Goal: Transaction & Acquisition: Purchase product/service

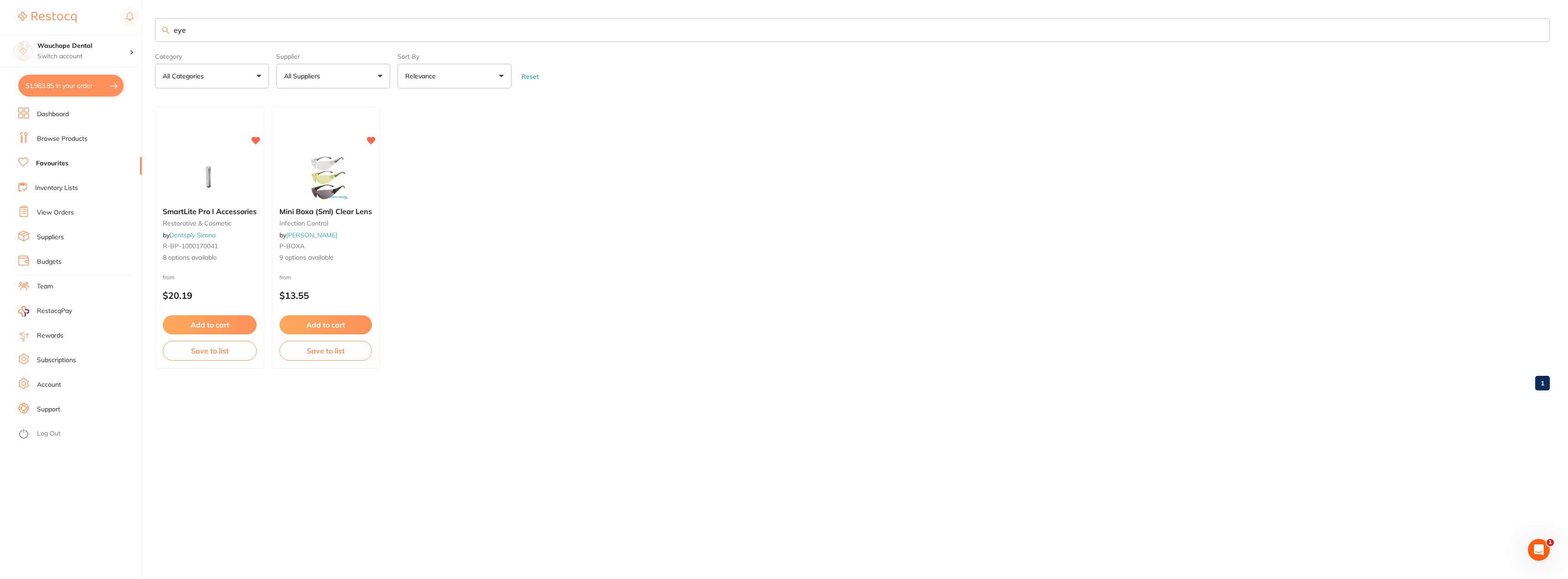
scroll to position [501, 0]
drag, startPoint x: 69, startPoint y: 137, endPoint x: 79, endPoint y: 130, distance: 12.2
click at [70, 137] on link "Browse Products" at bounding box center [62, 139] width 51 height 9
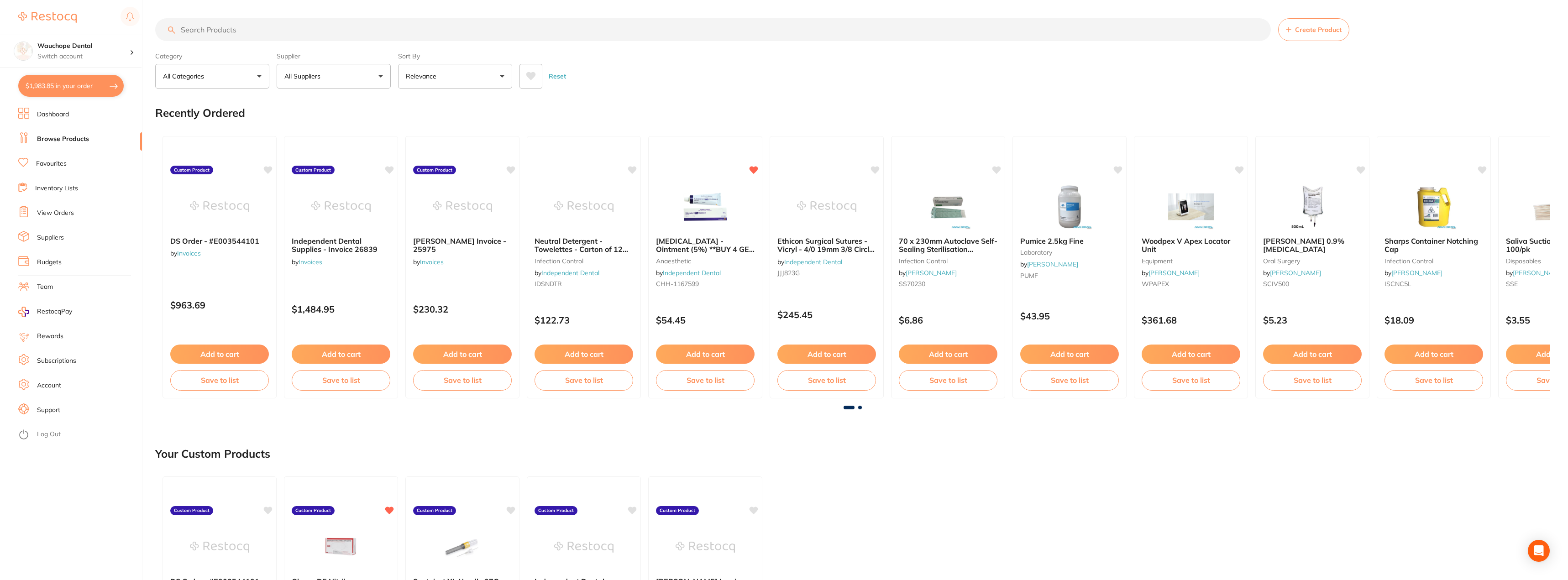
click at [263, 30] on input "search" at bounding box center [713, 29] width 1116 height 23
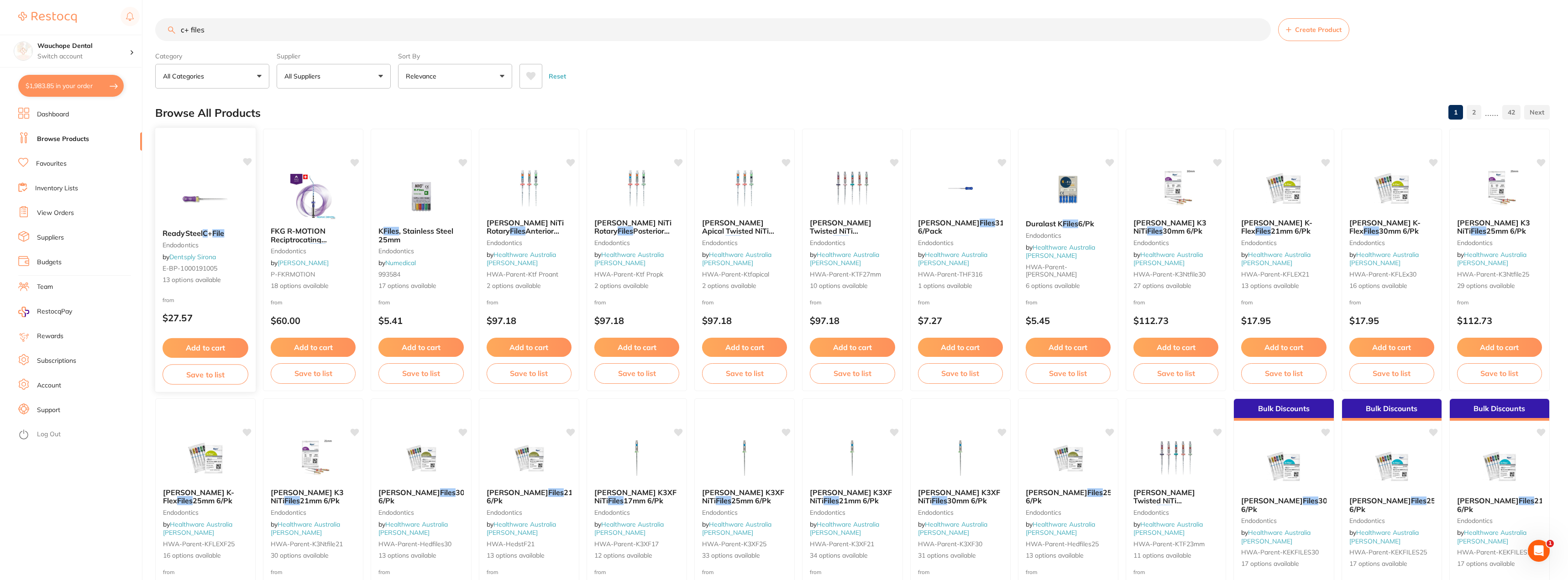
type input "c+ files"
click at [215, 175] on div "ReadySteel C + File endodontics by Dentsply Sirona E-BP-1000191005 13 options a…" at bounding box center [205, 260] width 101 height 265
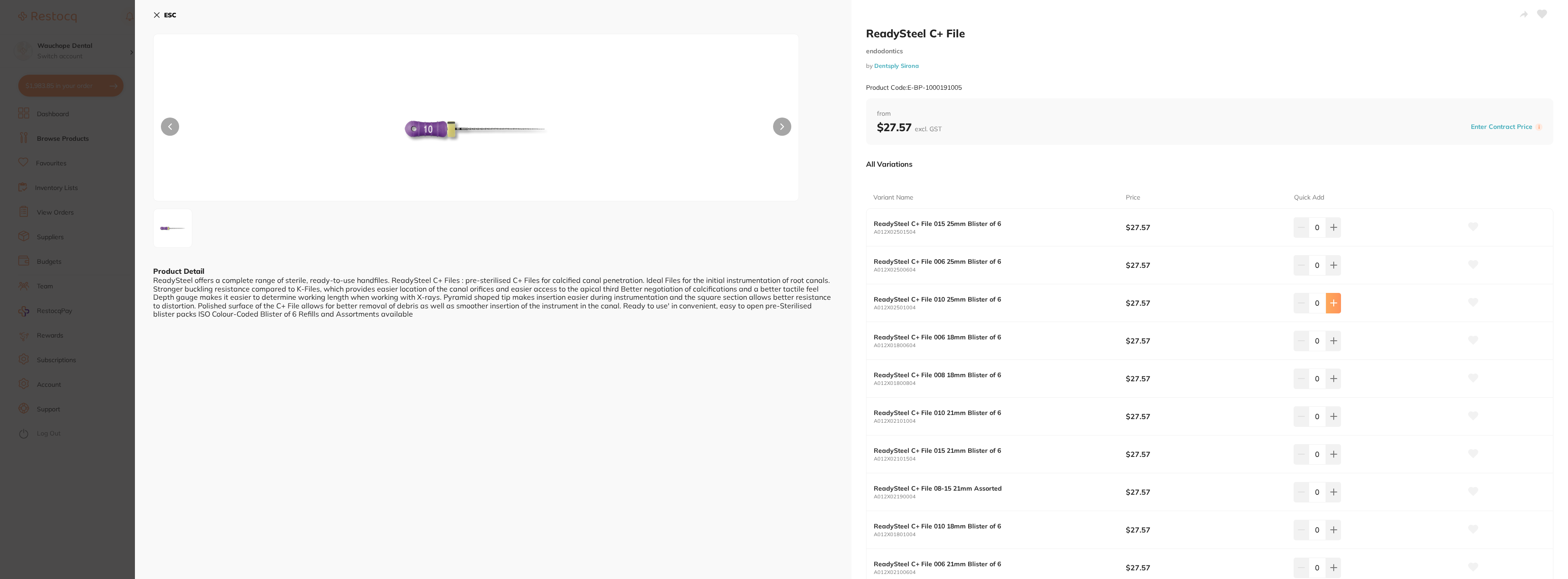
click at [1334, 299] on icon at bounding box center [1334, 303] width 7 height 7
type input "1"
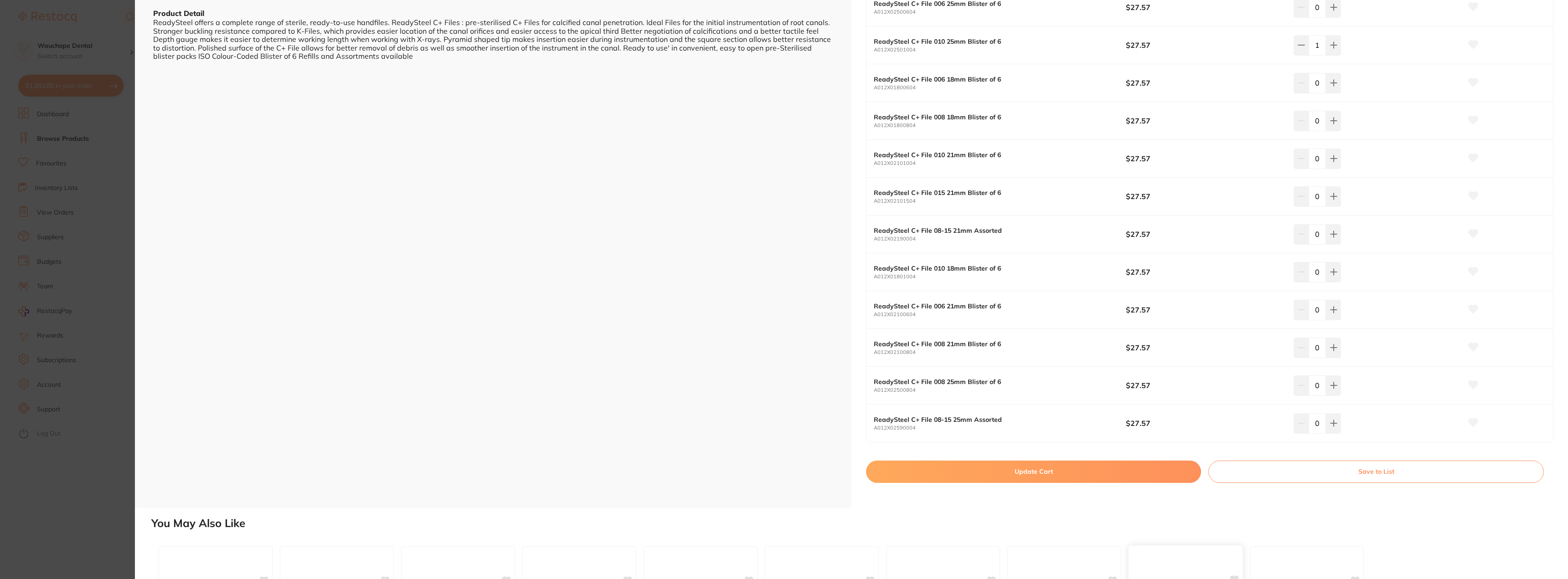
scroll to position [319, 0]
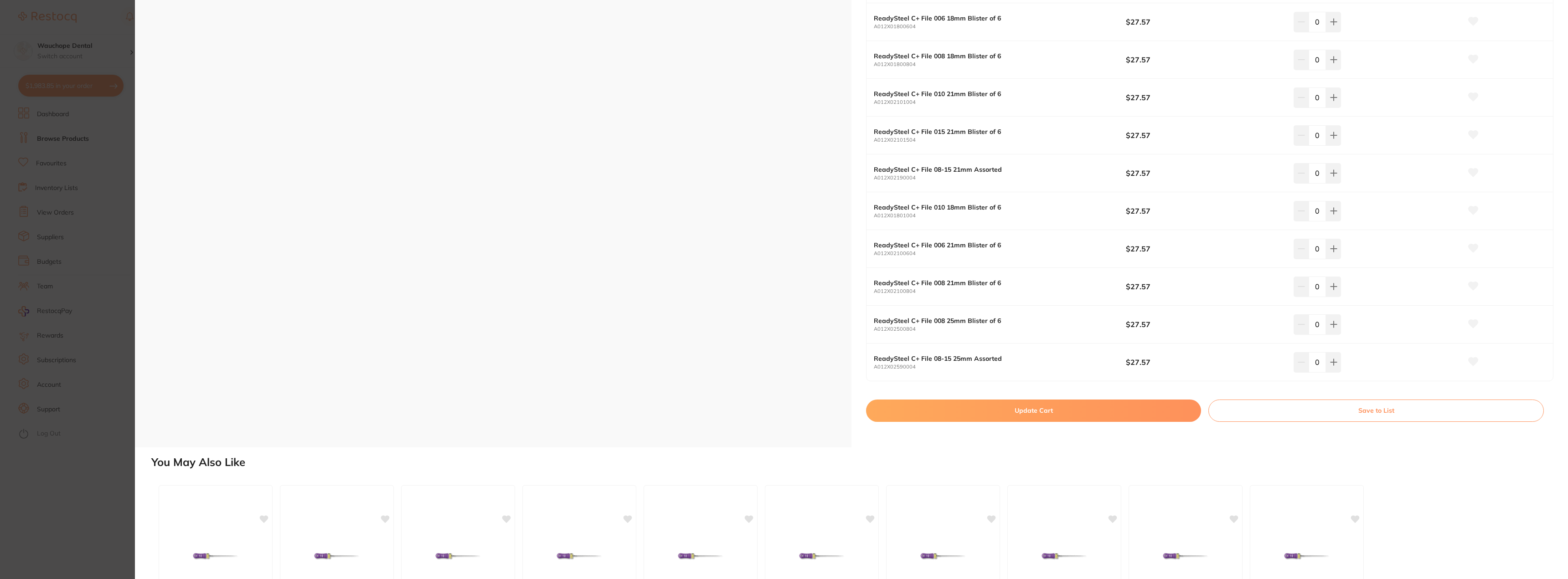
click at [1137, 407] on button "Update Cart" at bounding box center [1034, 411] width 335 height 22
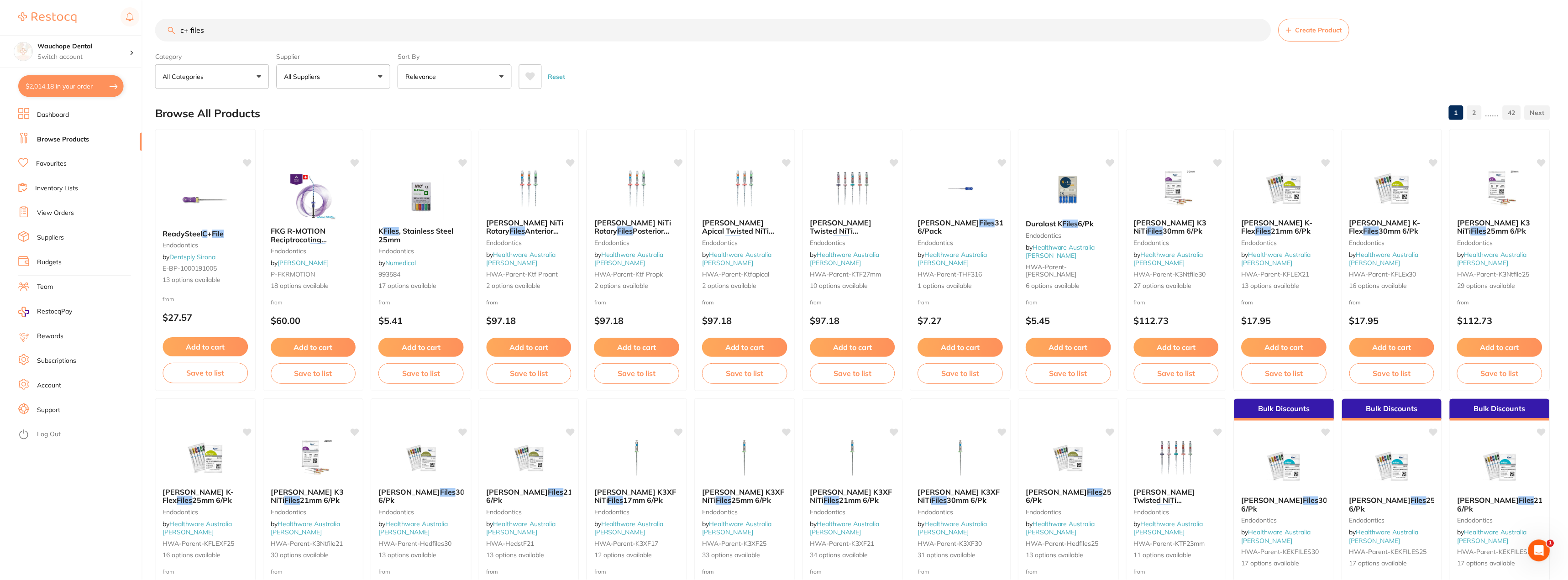
scroll to position [3, 0]
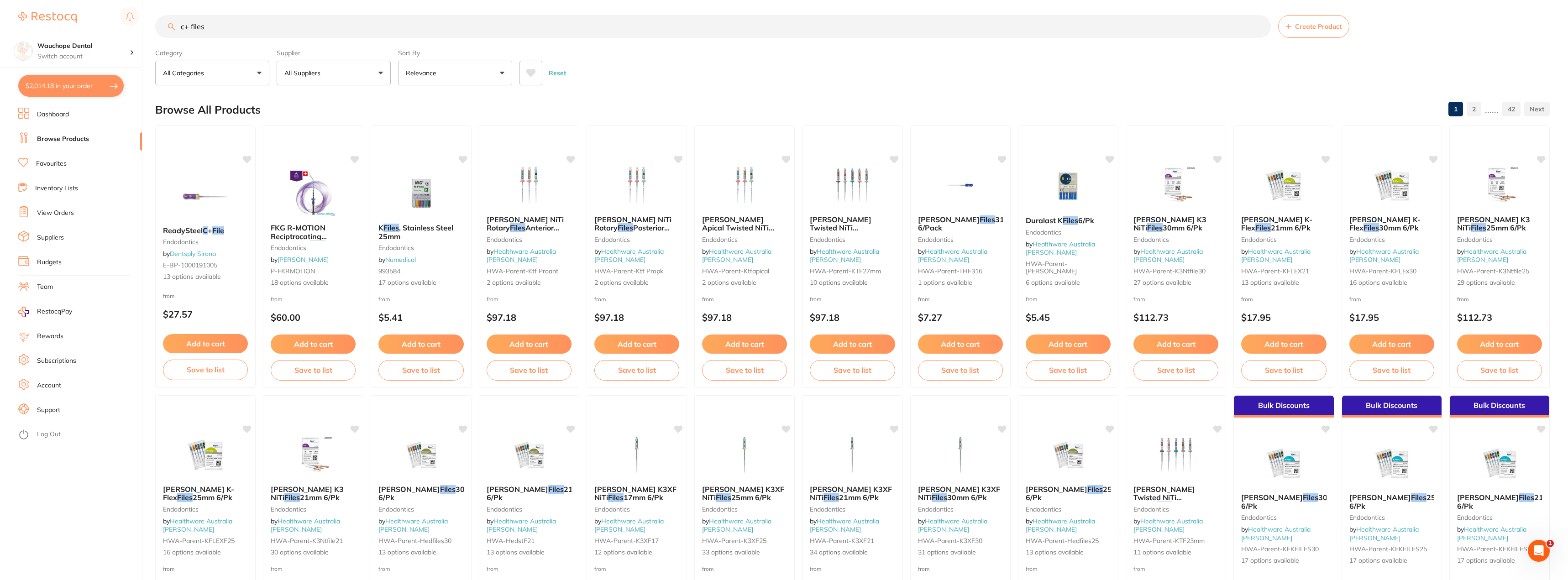
click at [219, 24] on input "c+ files" at bounding box center [713, 26] width 1116 height 23
click at [219, 23] on input "c+ files" at bounding box center [713, 26] width 1116 height 23
type input "c"
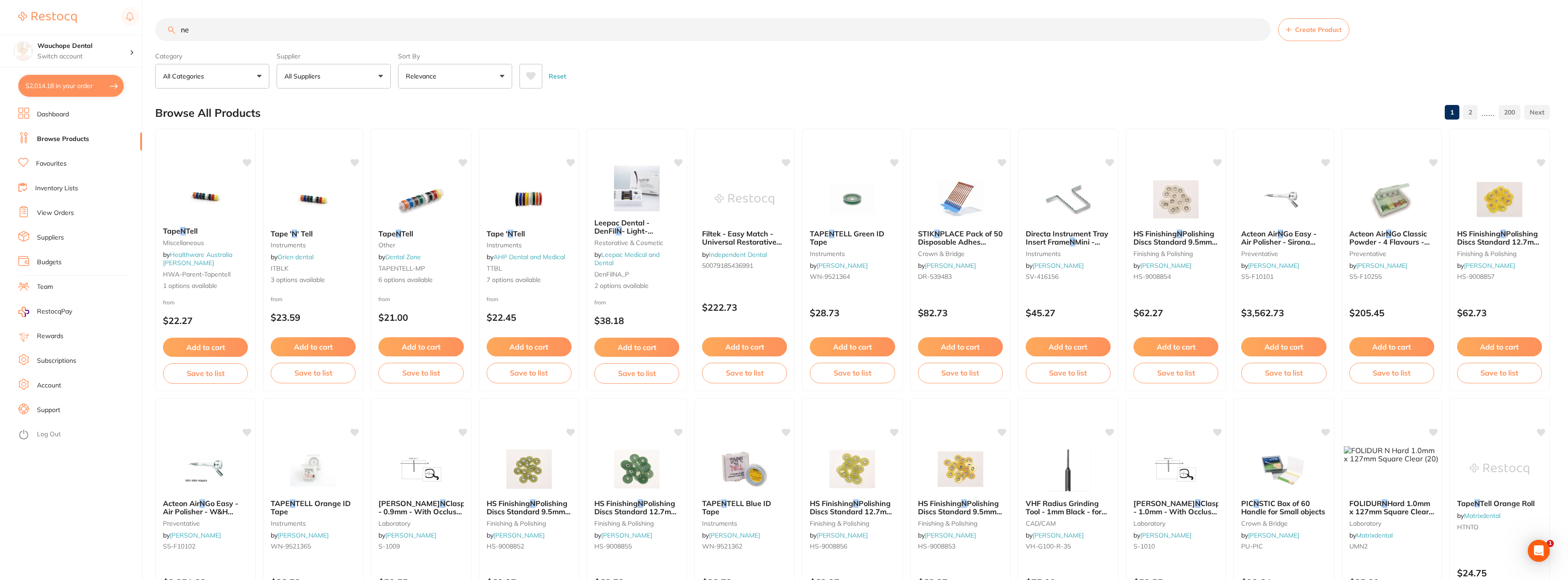
scroll to position [0, 0]
type input "neutra"
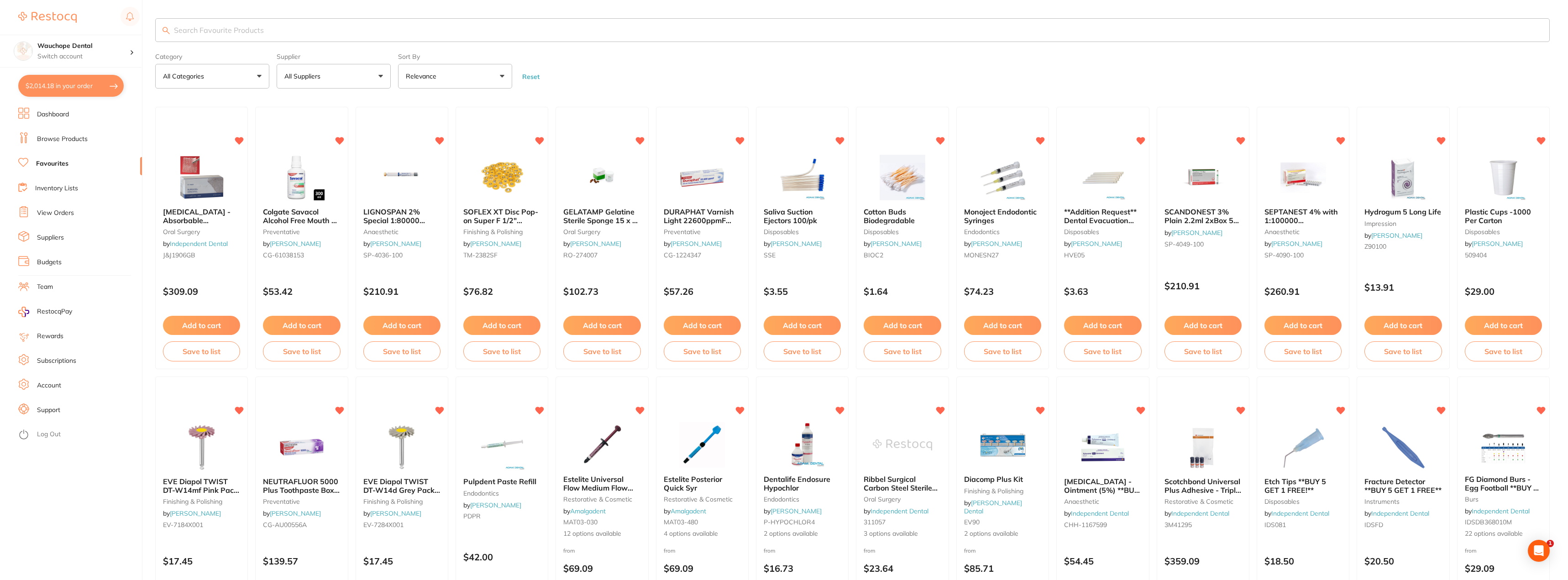
click at [279, 34] on input "search" at bounding box center [853, 30] width 1395 height 24
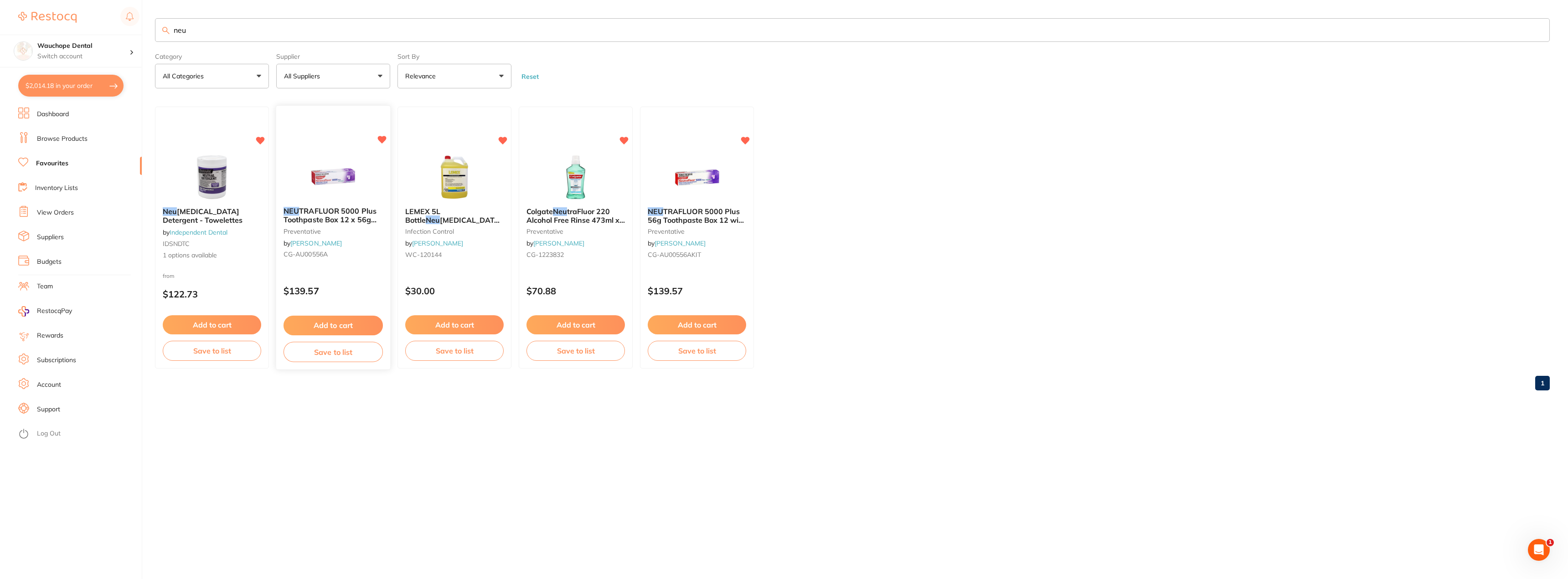
type input "neu"
click at [338, 177] on img at bounding box center [333, 177] width 60 height 46
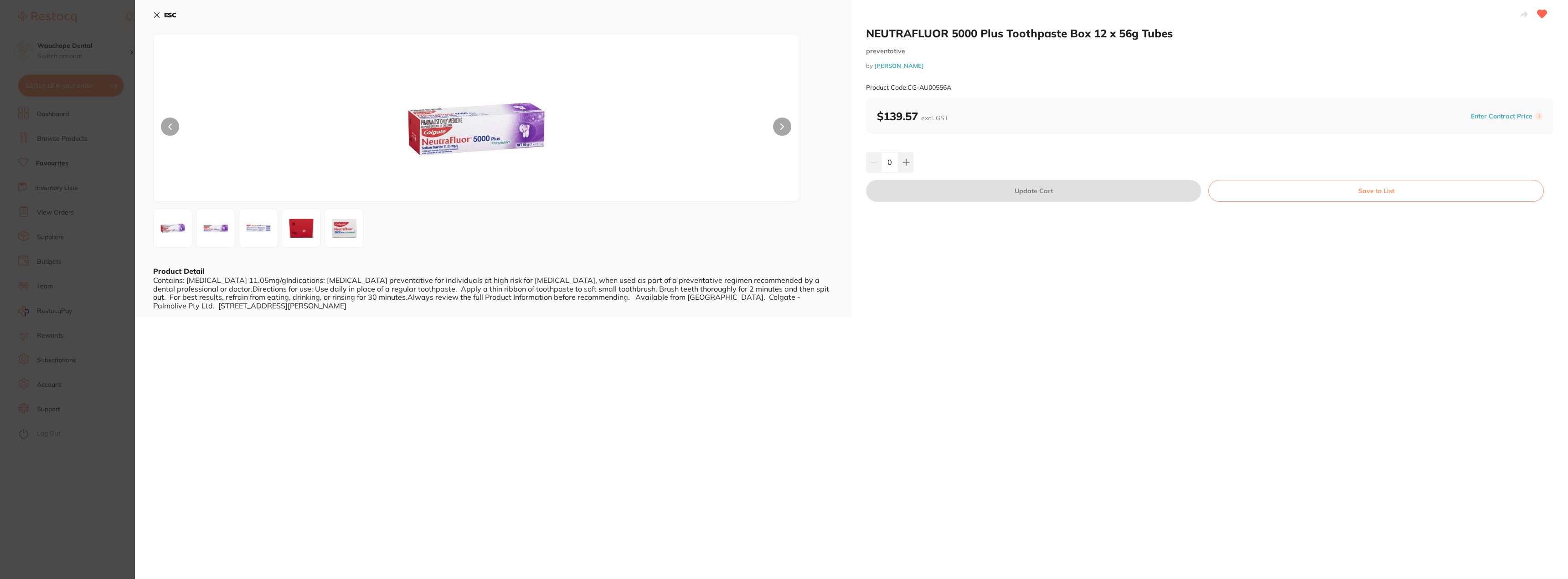
click at [112, 279] on section "NEUTRAFLUOR 5000 Plus Toothpaste Box 12 x 56g Tubes preventative by [PERSON_NAM…" at bounding box center [784, 290] width 1568 height 579
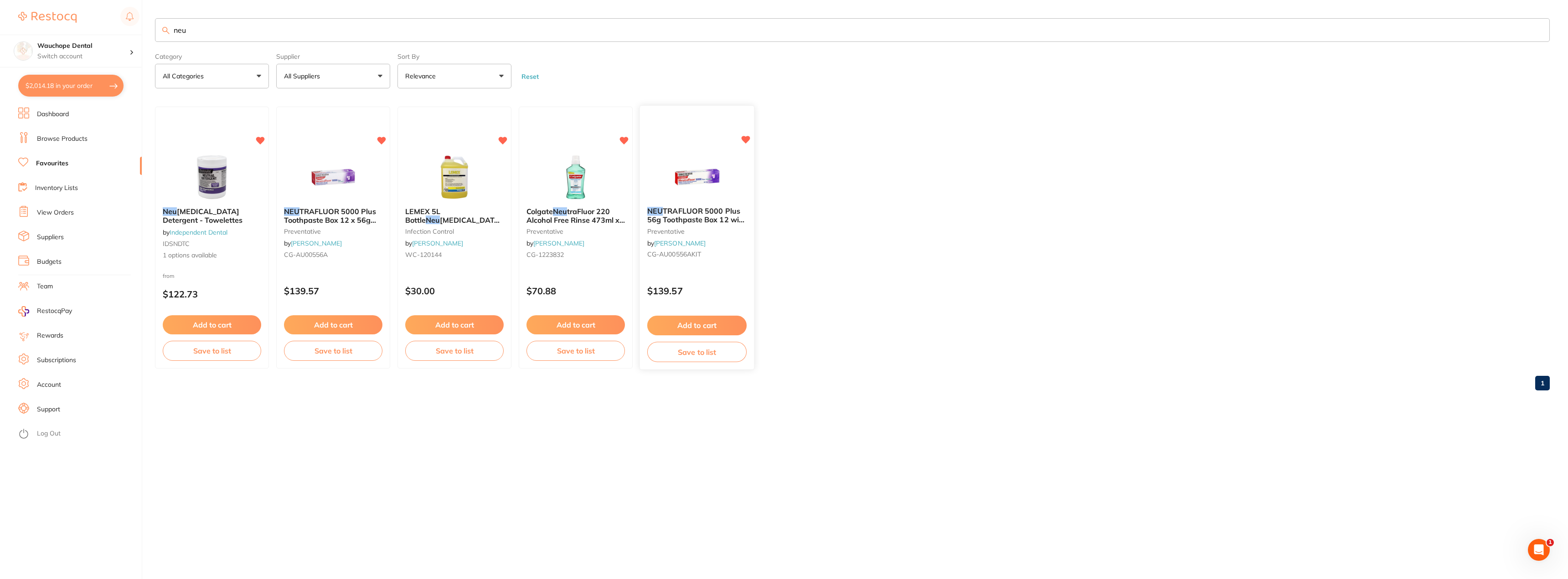
click at [672, 164] on img at bounding box center [697, 177] width 60 height 46
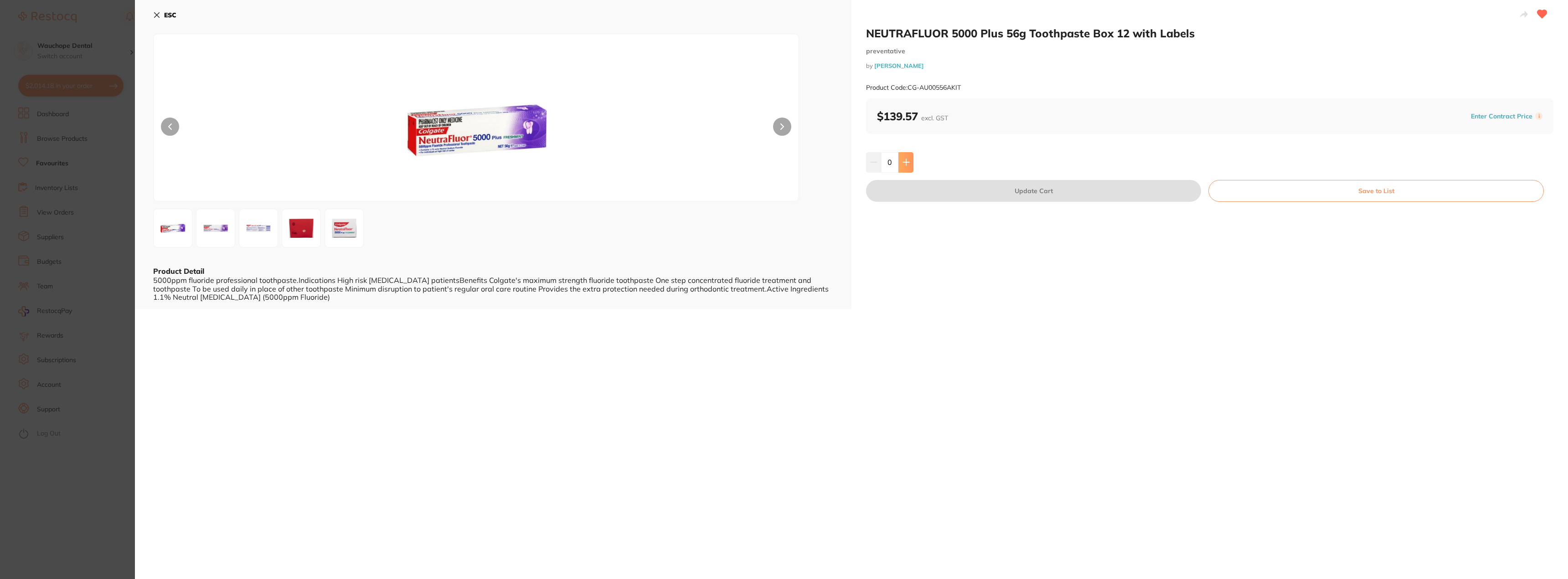
click at [899, 162] on button at bounding box center [906, 162] width 15 height 20
type input "1"
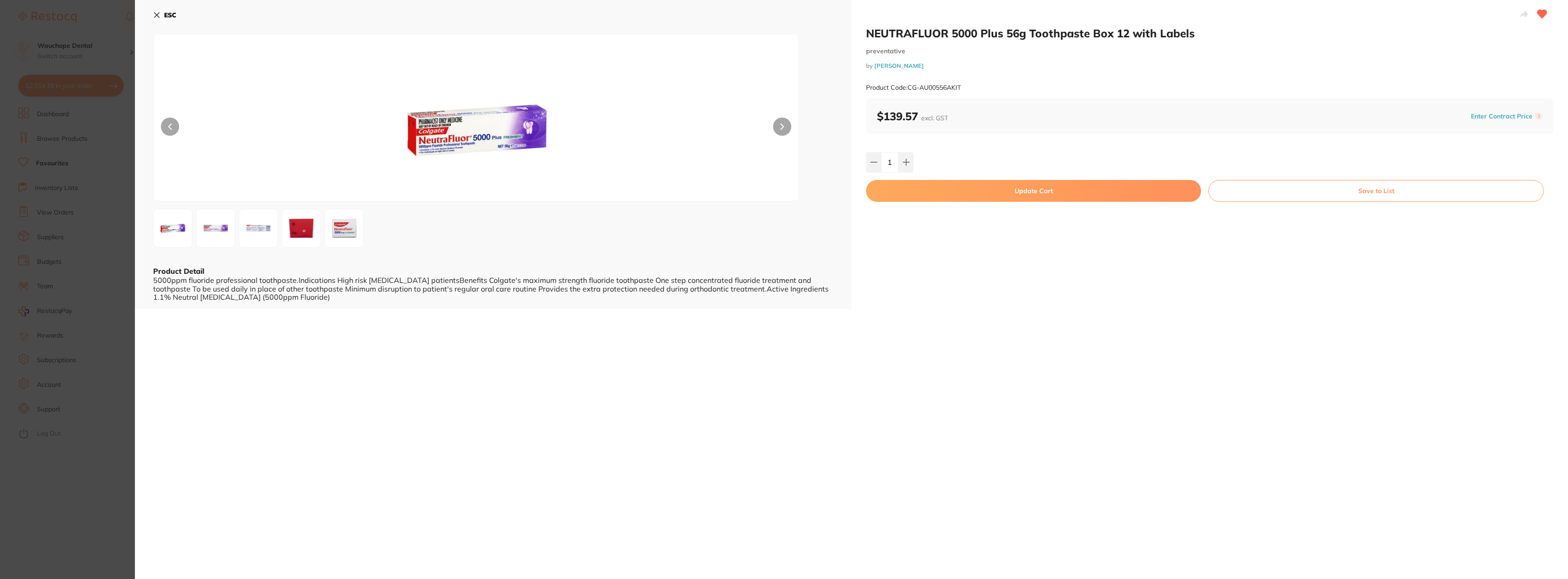
click at [919, 192] on button "Update Cart" at bounding box center [1034, 191] width 335 height 22
checkbox input "false"
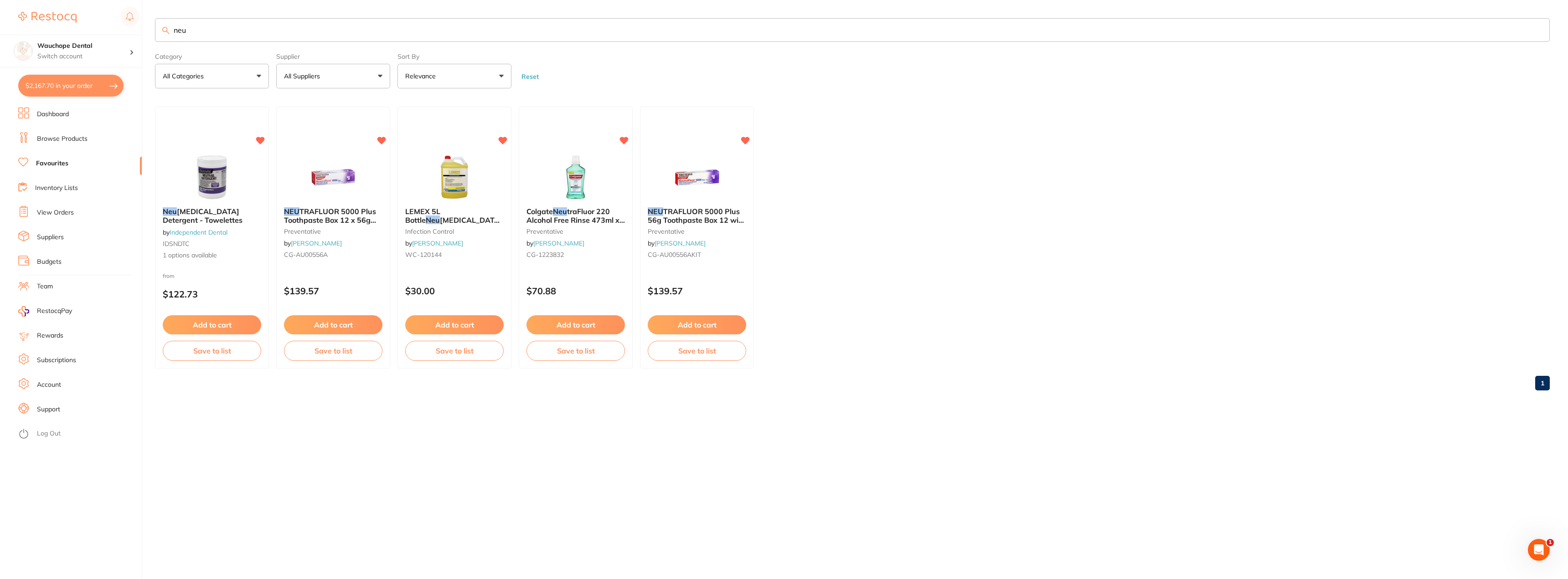
click at [213, 28] on input "neu" at bounding box center [852, 30] width 1395 height 24
click at [213, 27] on input "neu" at bounding box center [852, 30] width 1395 height 24
drag, startPoint x: 213, startPoint y: 26, endPoint x: 208, endPoint y: 1, distance: 25.5
click at [212, 12] on main "neu Category All Categories All Categories infection control preventative Clear…" at bounding box center [861, 208] width 1413 height 416
click at [192, 30] on input "neu" at bounding box center [852, 30] width 1395 height 24
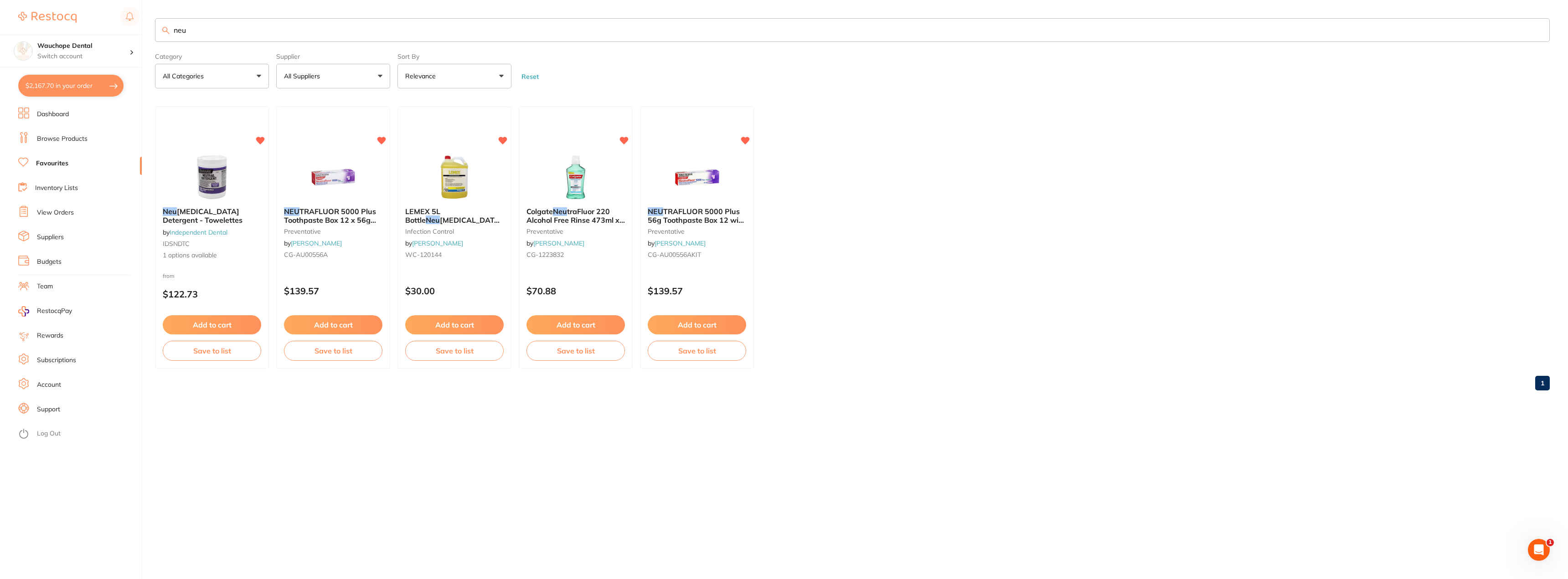
click at [192, 30] on input "neu" at bounding box center [852, 30] width 1395 height 24
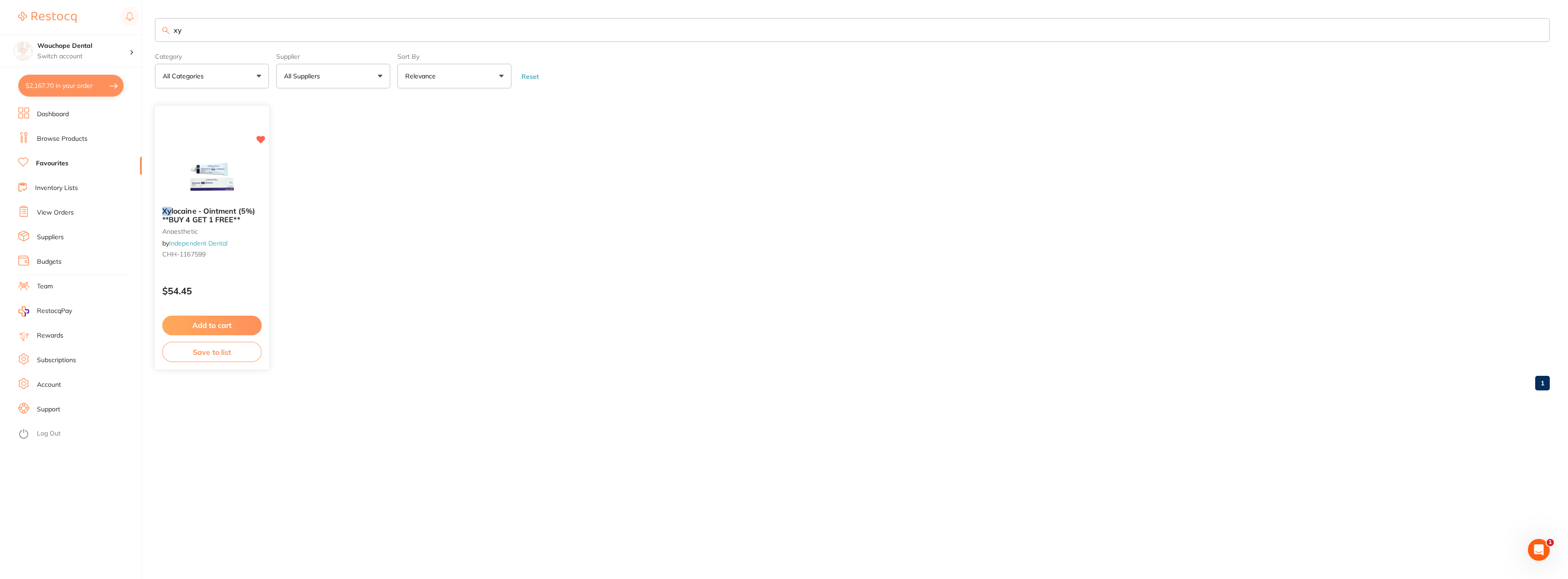
type input "xy"
click at [205, 156] on img at bounding box center [212, 177] width 60 height 46
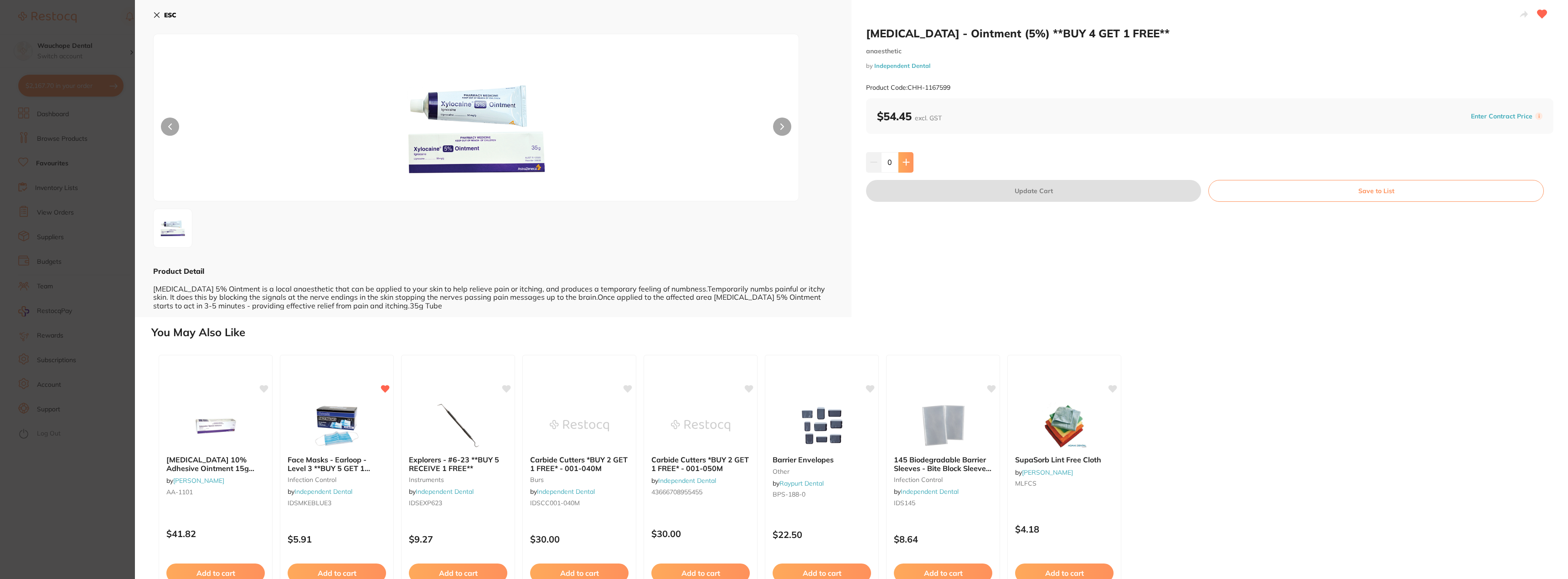
click at [903, 164] on icon at bounding box center [906, 162] width 7 height 7
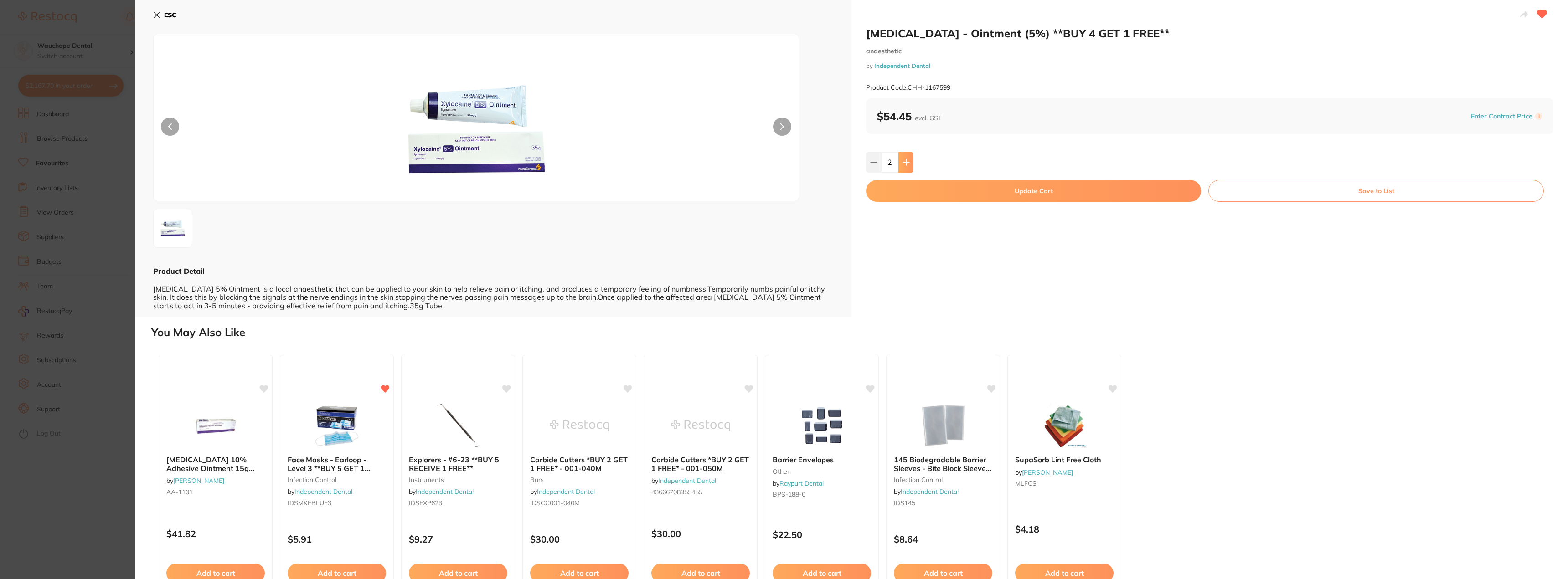
click at [903, 164] on icon at bounding box center [906, 162] width 7 height 7
type input "4"
click at [909, 187] on button "Update Cart" at bounding box center [1034, 191] width 335 height 22
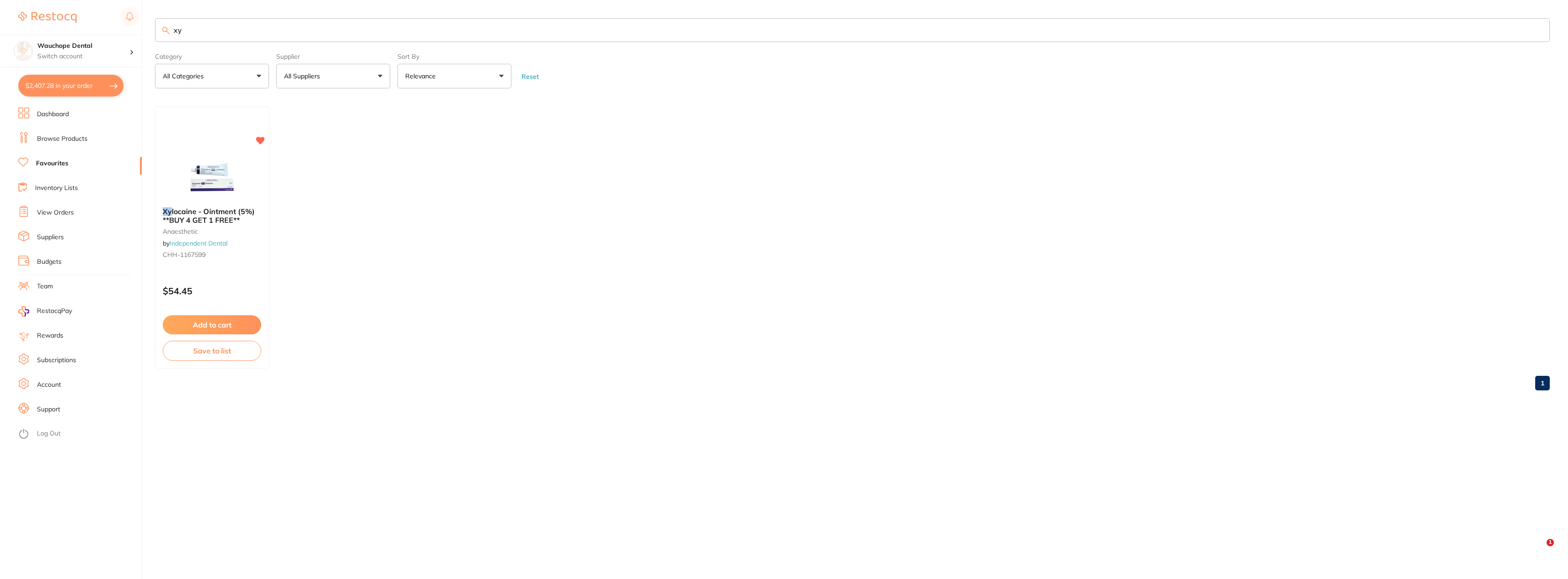
checkbox input "false"
click at [232, 27] on input "xy" at bounding box center [852, 30] width 1395 height 24
click at [233, 27] on input "xy" at bounding box center [852, 30] width 1395 height 24
type input "a1 fil"
click at [231, 182] on img at bounding box center [212, 175] width 60 height 46
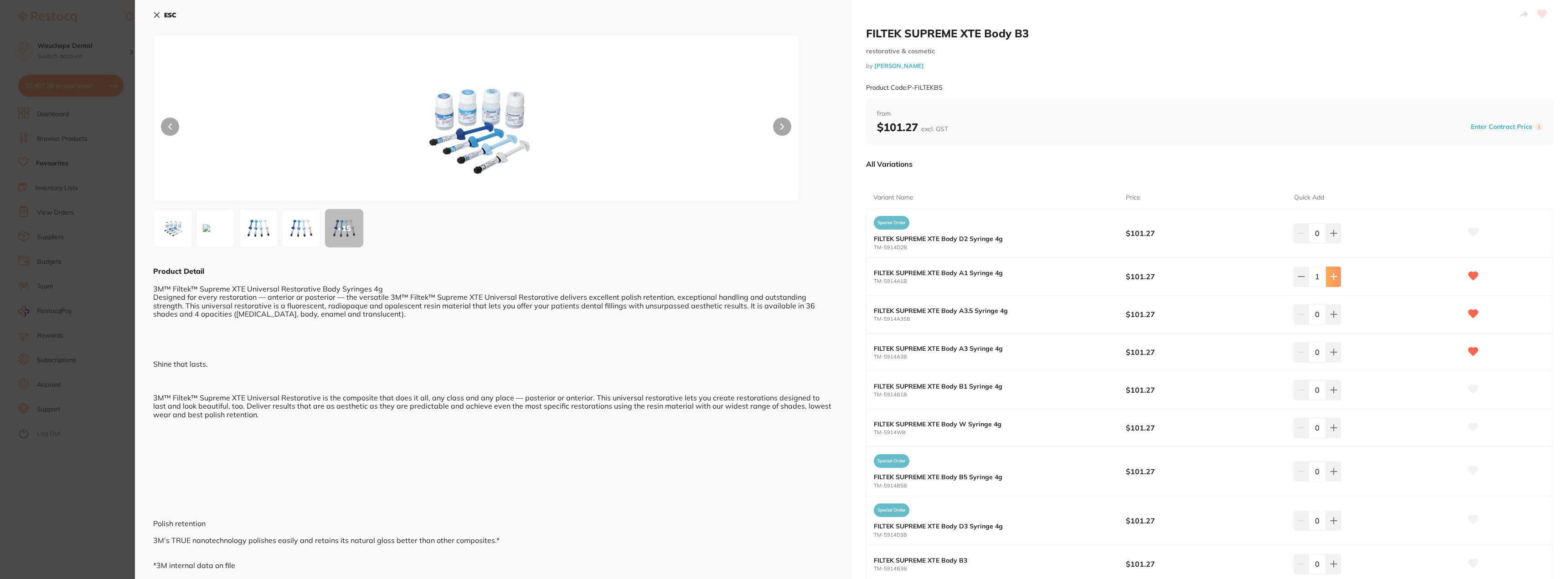
click at [1335, 280] on button at bounding box center [1333, 276] width 15 height 20
type input "2"
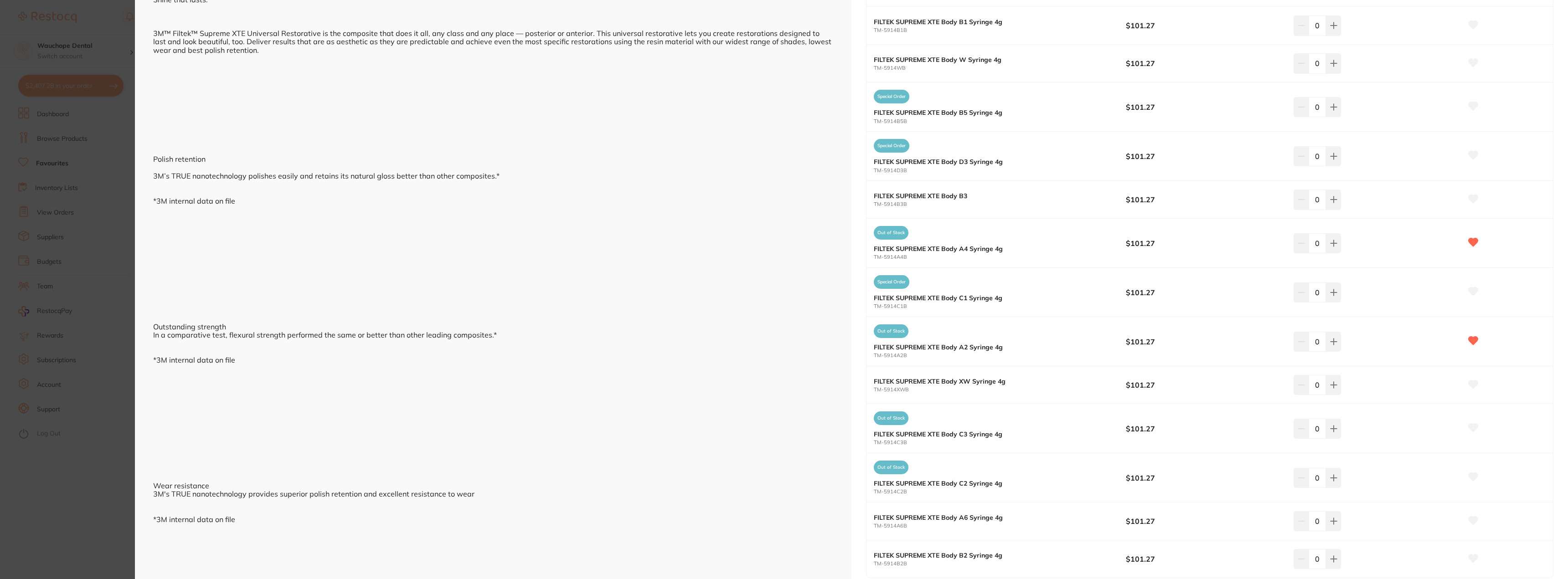
scroll to position [683, 0]
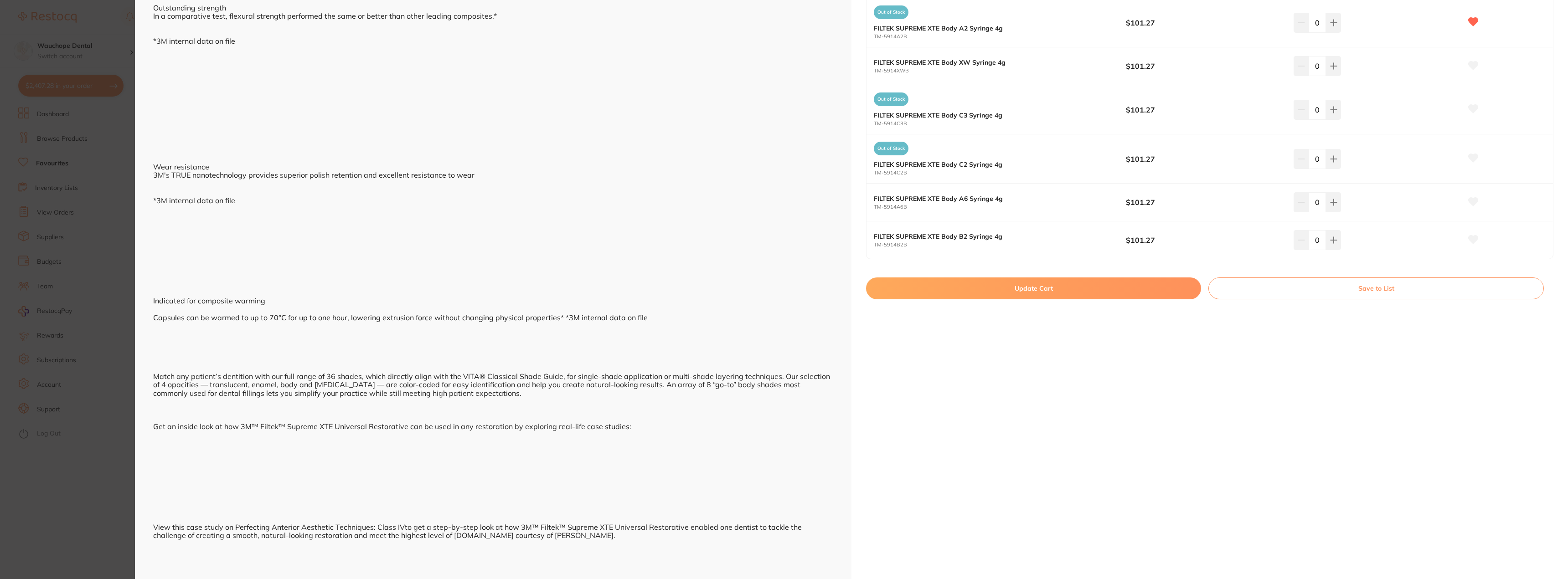
click at [1091, 293] on button "Update Cart" at bounding box center [1034, 288] width 335 height 22
type input "2"
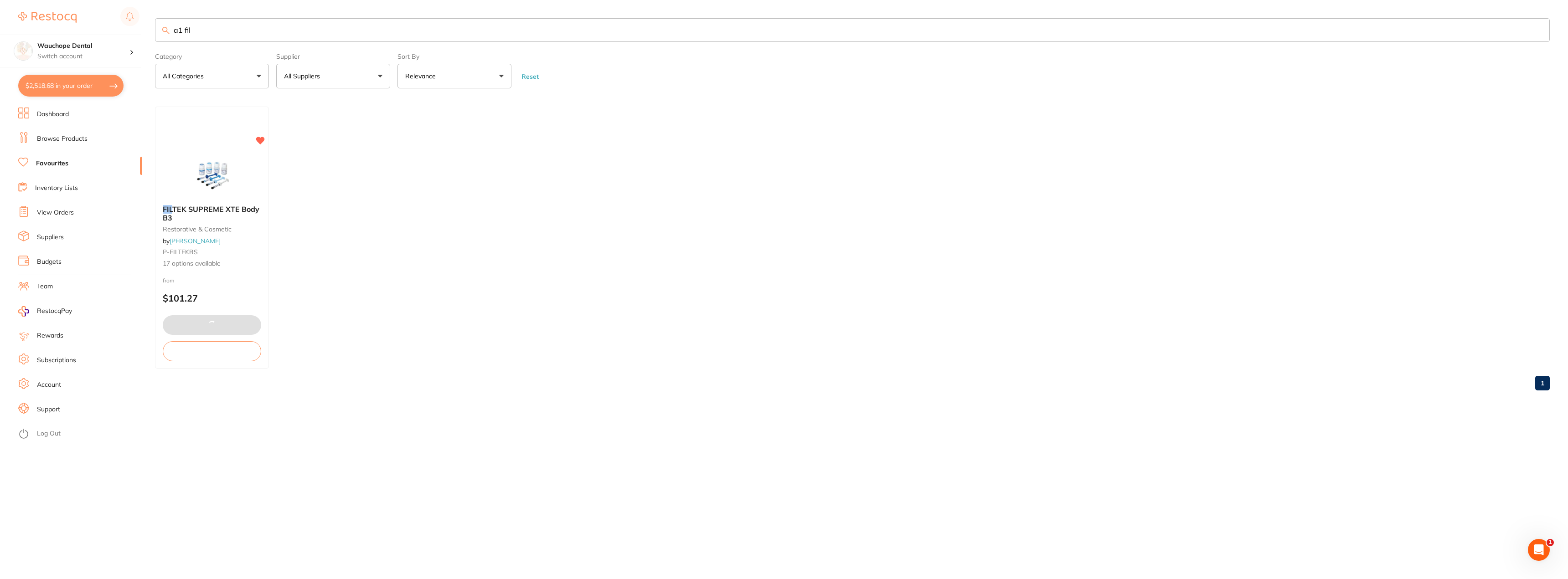
click at [206, 29] on input "a1 fil" at bounding box center [852, 30] width 1395 height 24
click at [207, 29] on input "a1 fil" at bounding box center [852, 30] width 1395 height 24
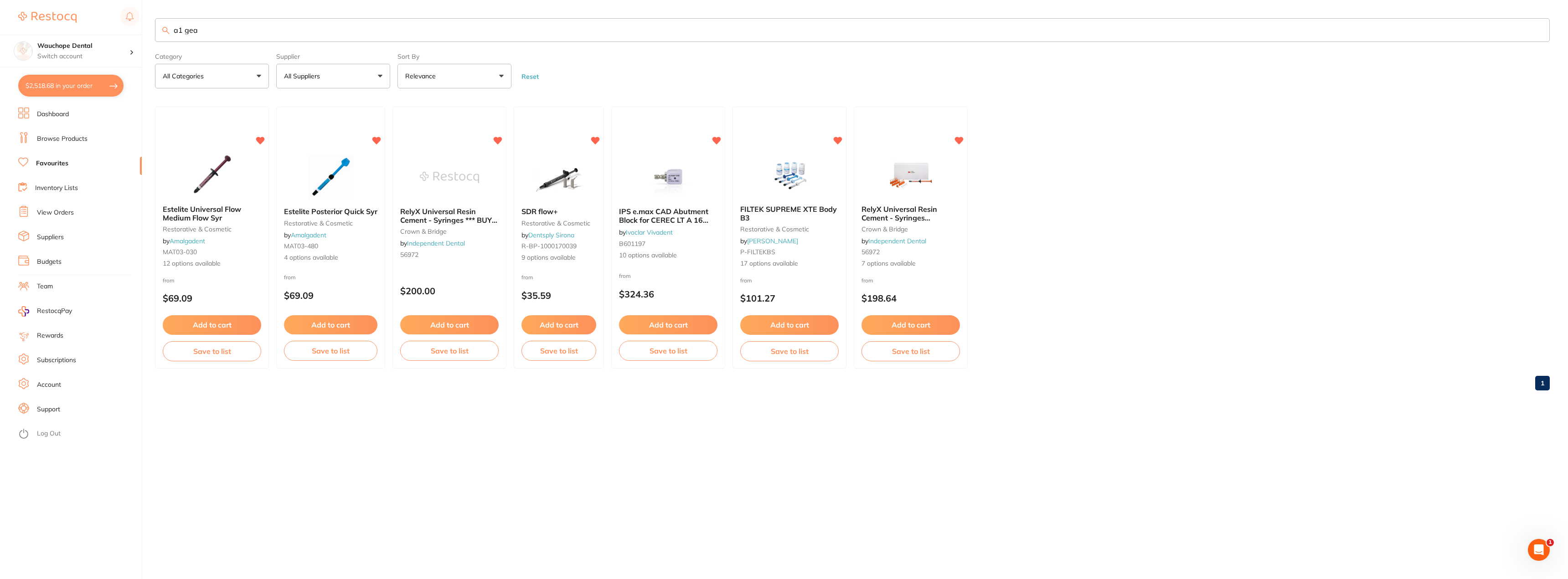
click at [253, 33] on input "a1 gea" at bounding box center [852, 30] width 1395 height 24
type input "a"
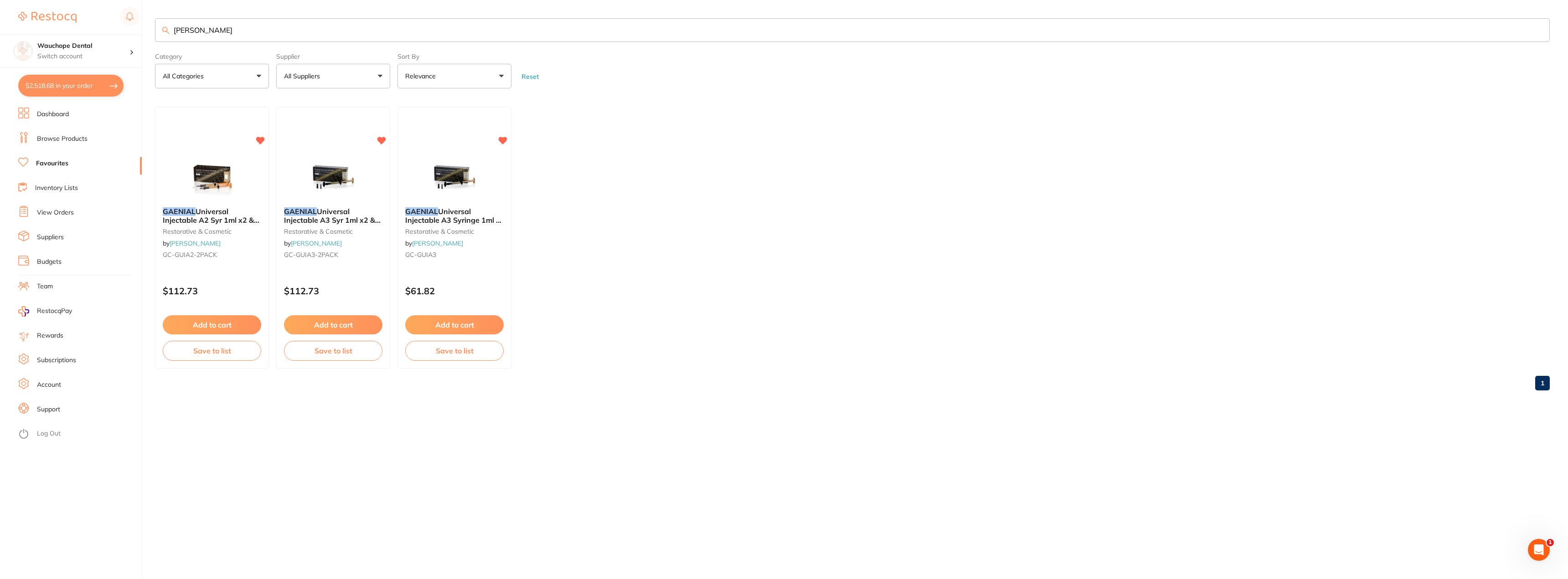
type input "[PERSON_NAME]"
click at [57, 138] on link "Browse Products" at bounding box center [62, 139] width 51 height 9
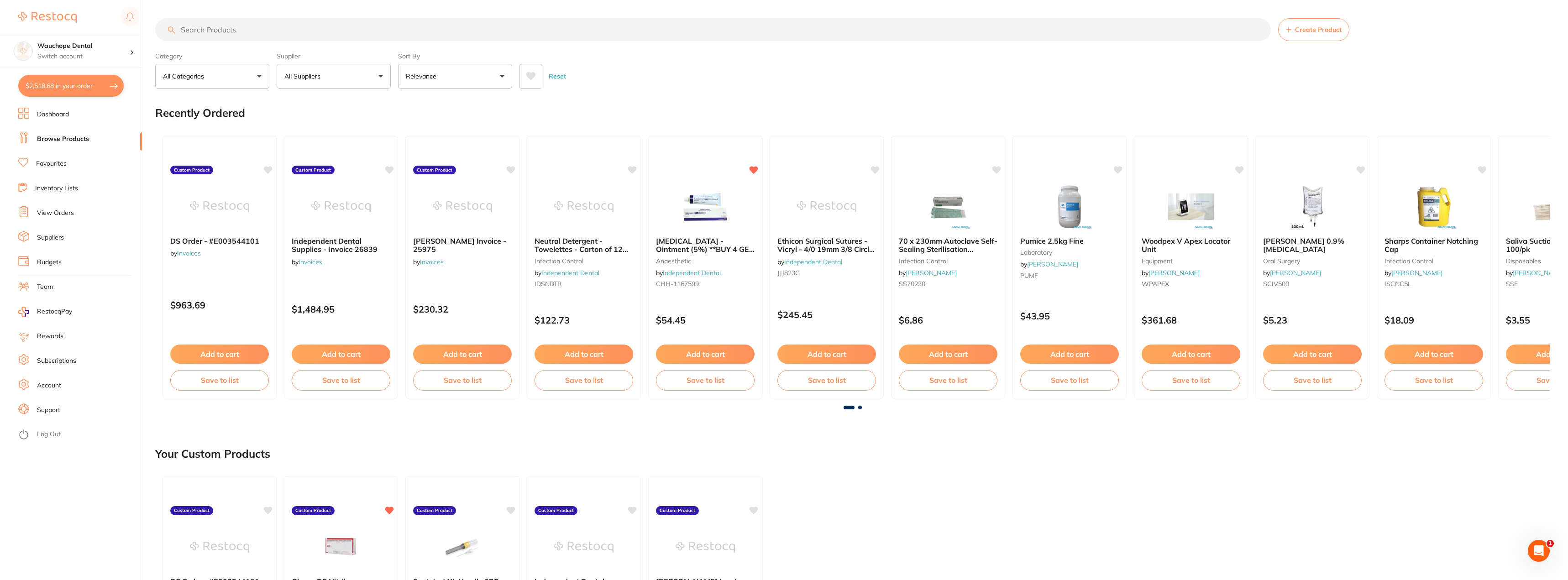
click at [80, 77] on button "$2,518.68 in your order" at bounding box center [71, 86] width 105 height 22
checkbox input "true"
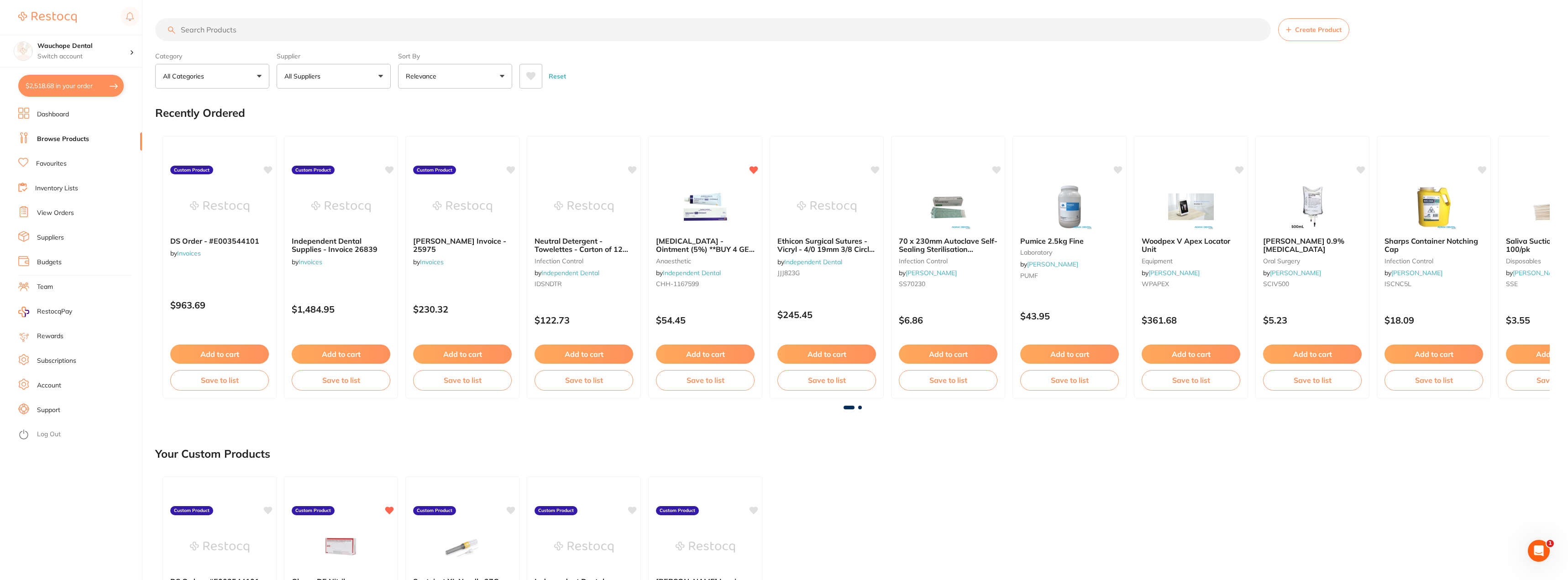
checkbox input "true"
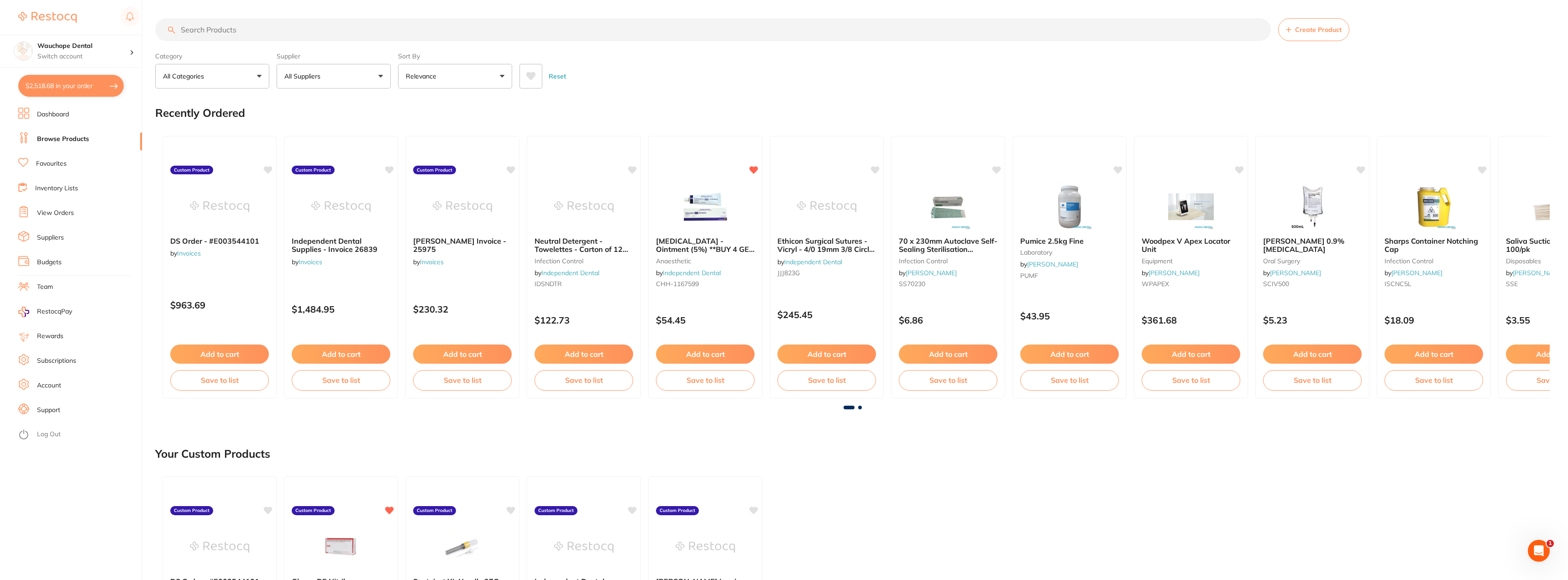
checkbox input "true"
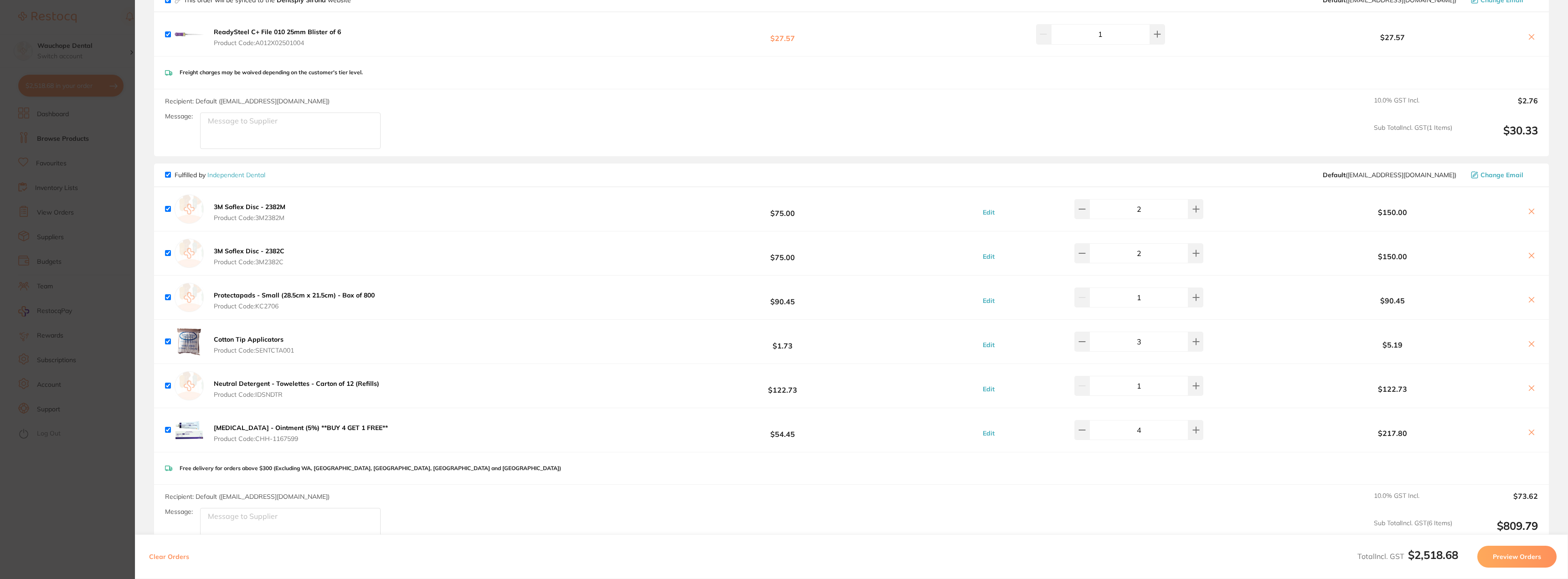
scroll to position [547, 0]
click at [1533, 206] on icon at bounding box center [1531, 207] width 7 height 7
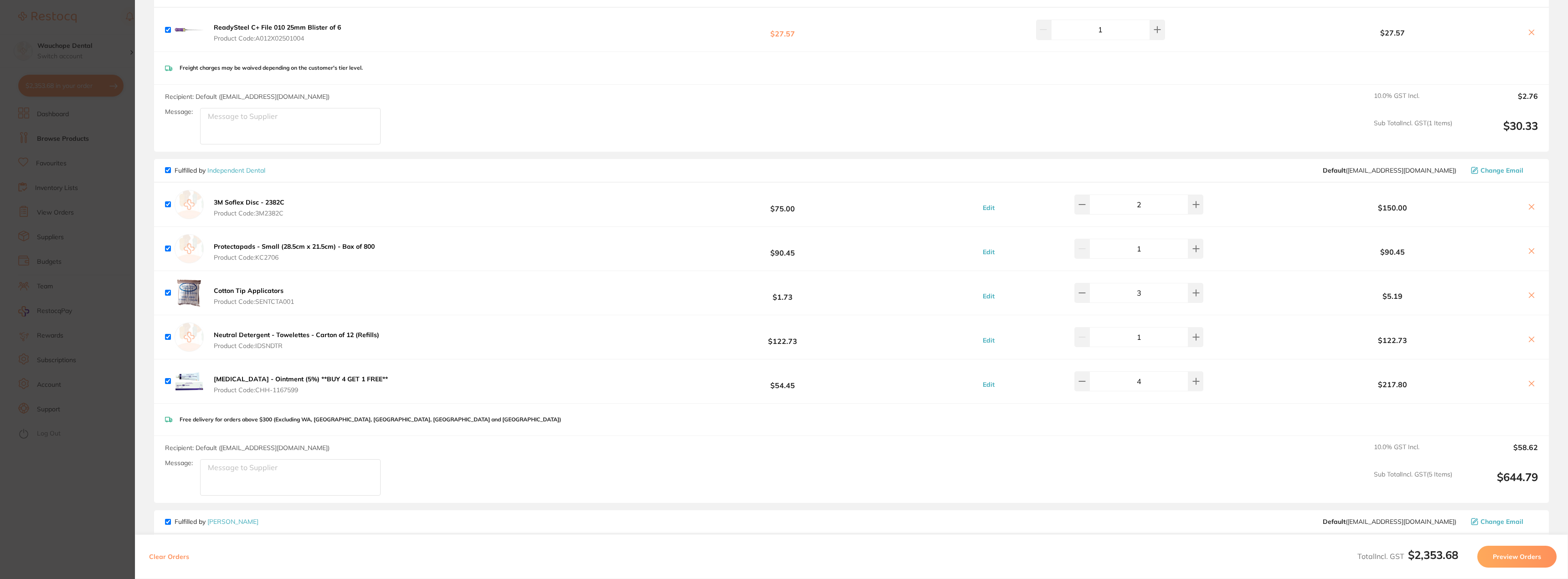
click at [1529, 206] on icon at bounding box center [1531, 207] width 5 height 5
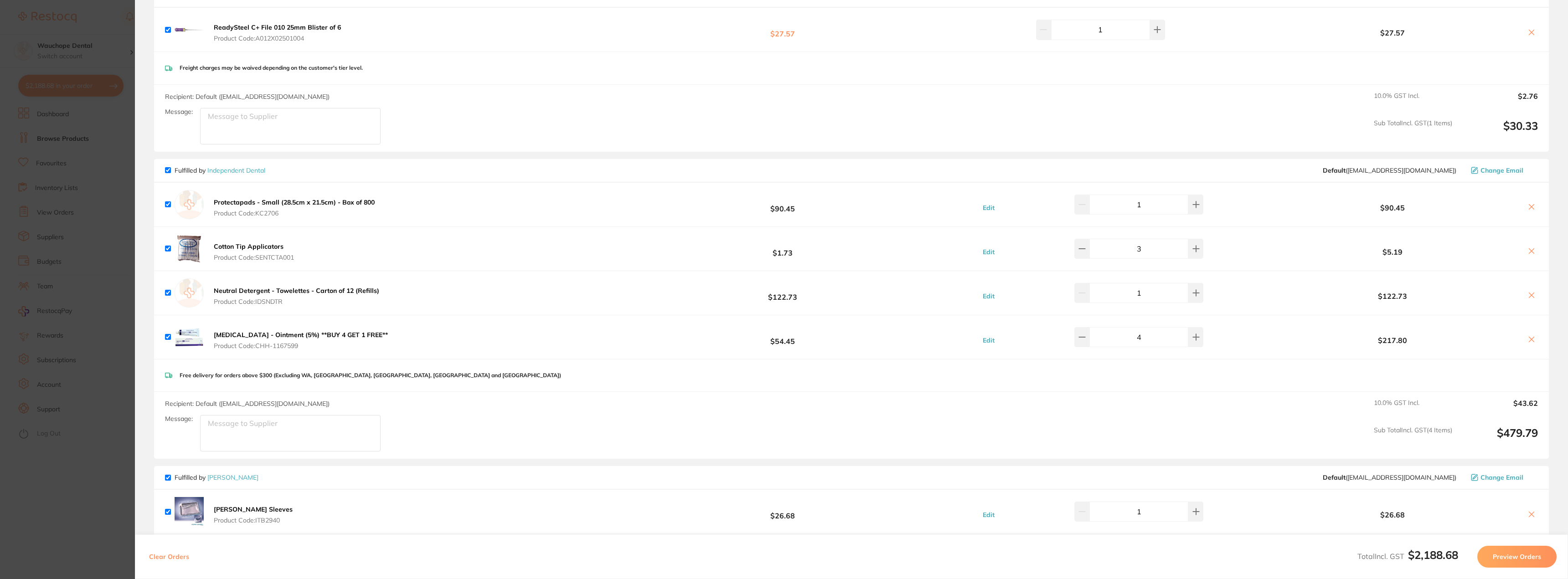
click at [1530, 207] on icon at bounding box center [1531, 207] width 7 height 7
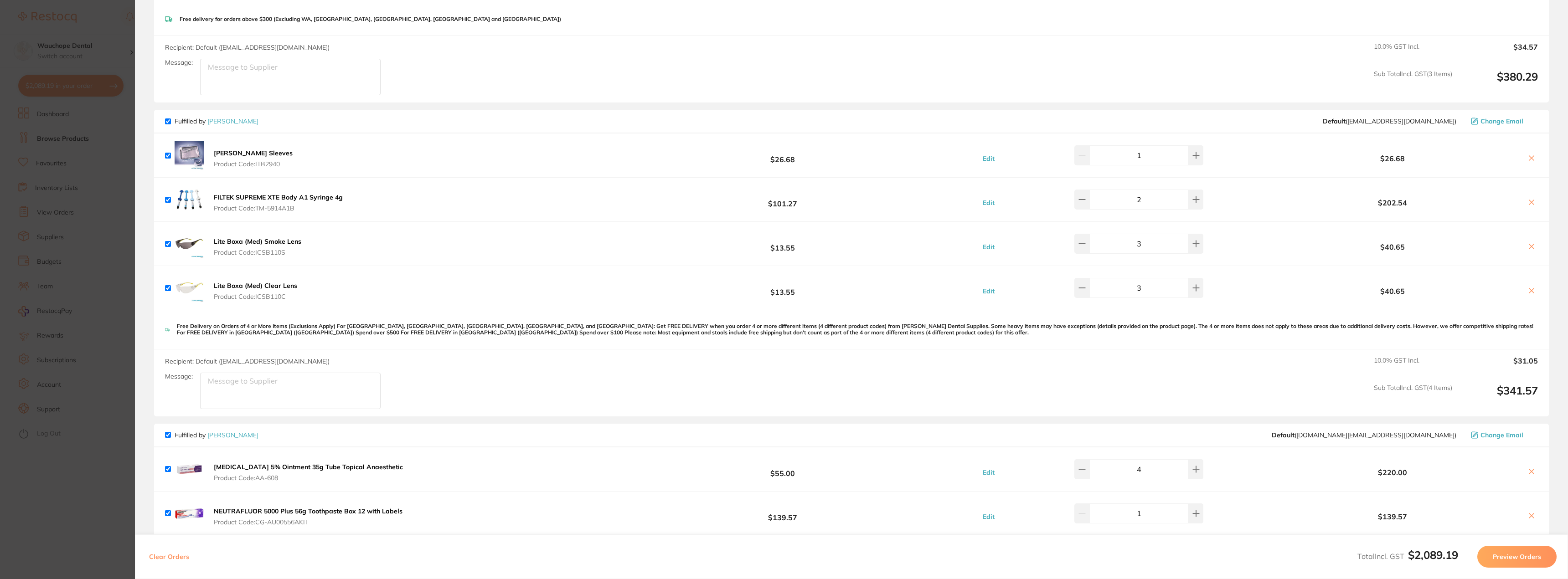
scroll to position [971, 0]
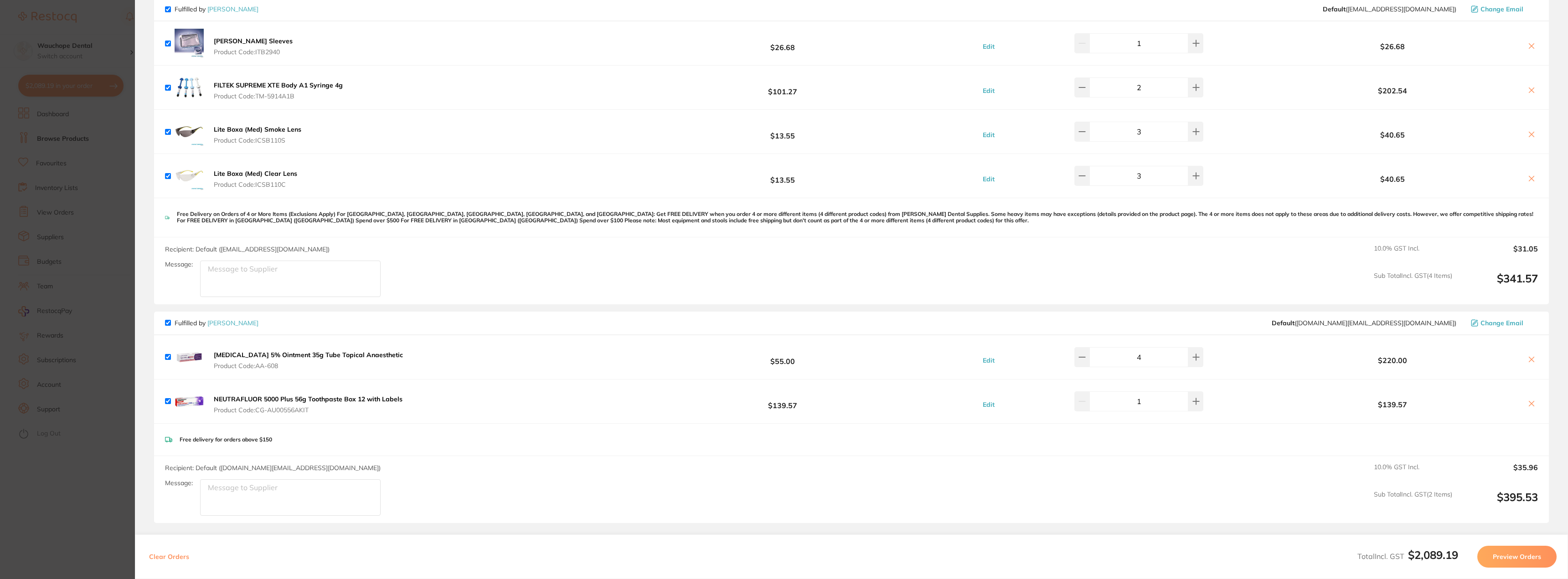
click at [1529, 356] on icon at bounding box center [1531, 359] width 7 height 7
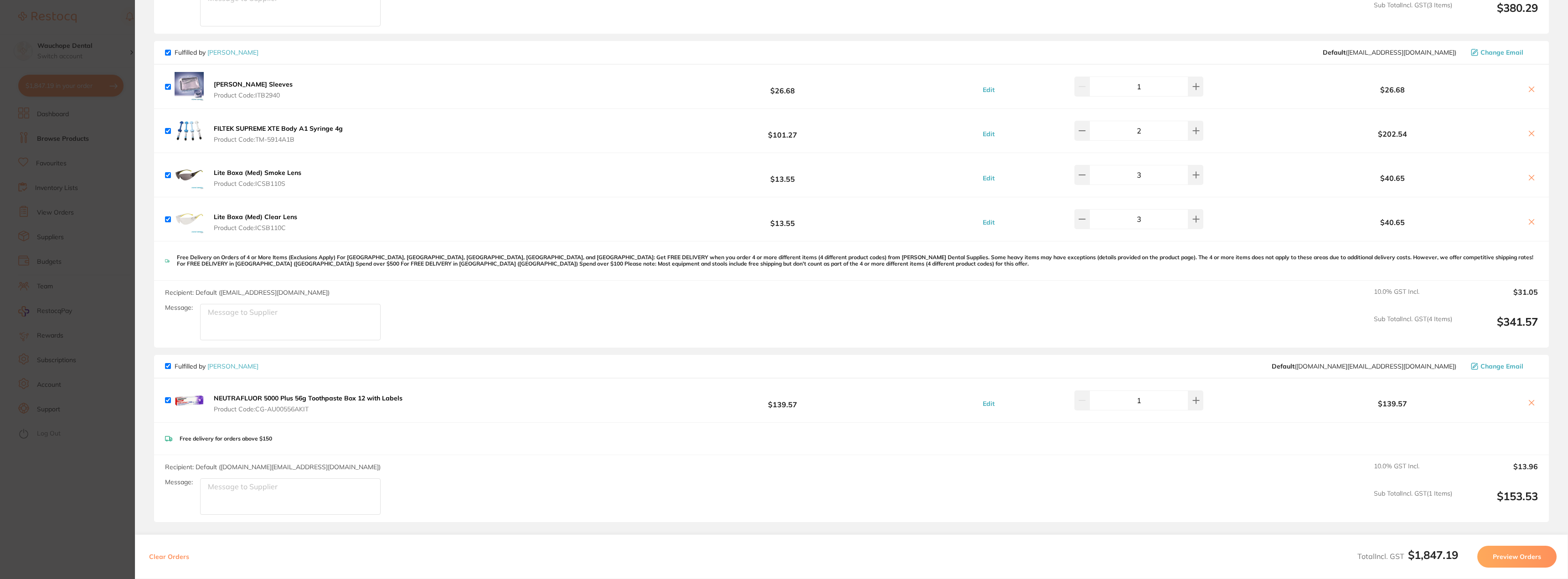
checkbox input "true"
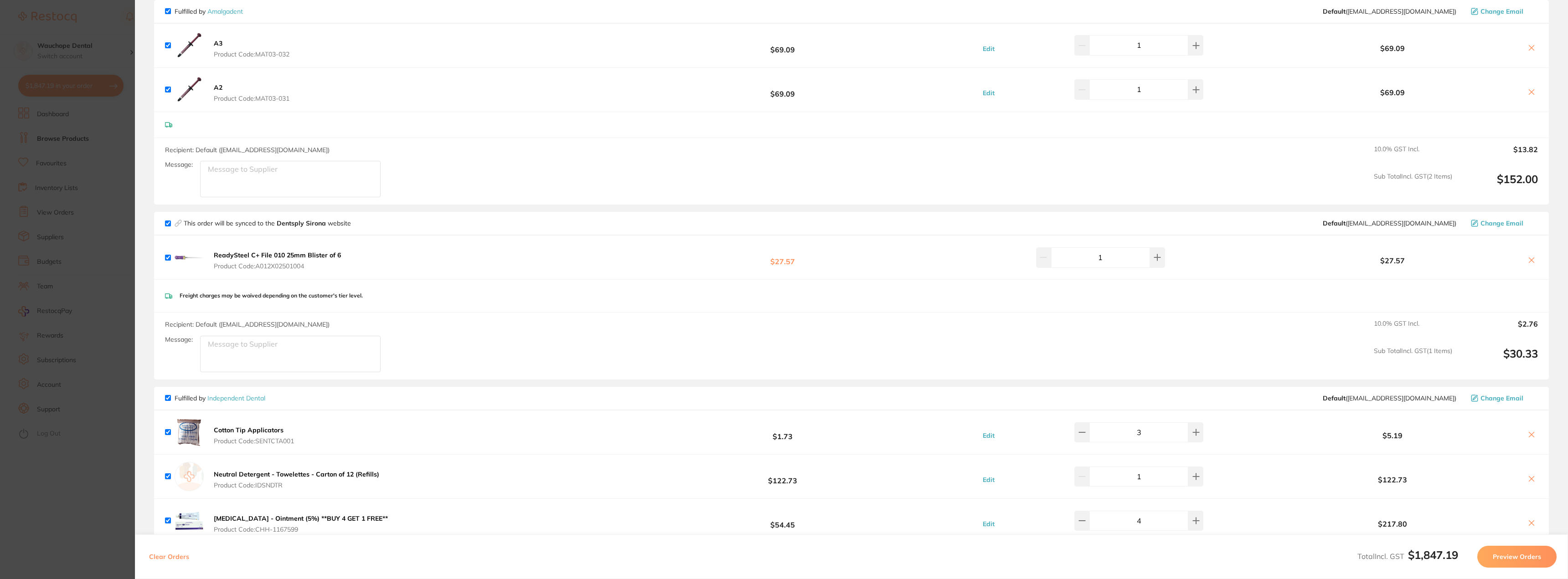
scroll to position [683, 0]
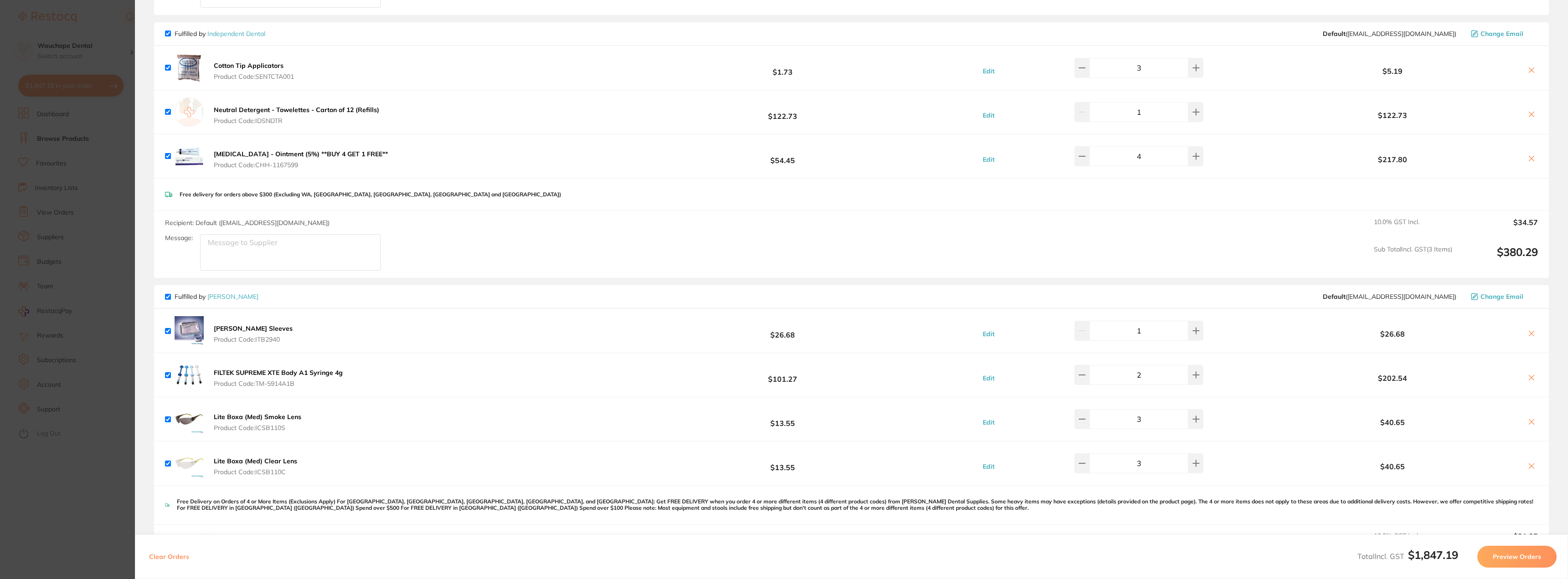
click at [75, 213] on section "Update RRP Set your pre negotiated price for this item. Item Agreed RRP (excl. …" at bounding box center [784, 290] width 1568 height 579
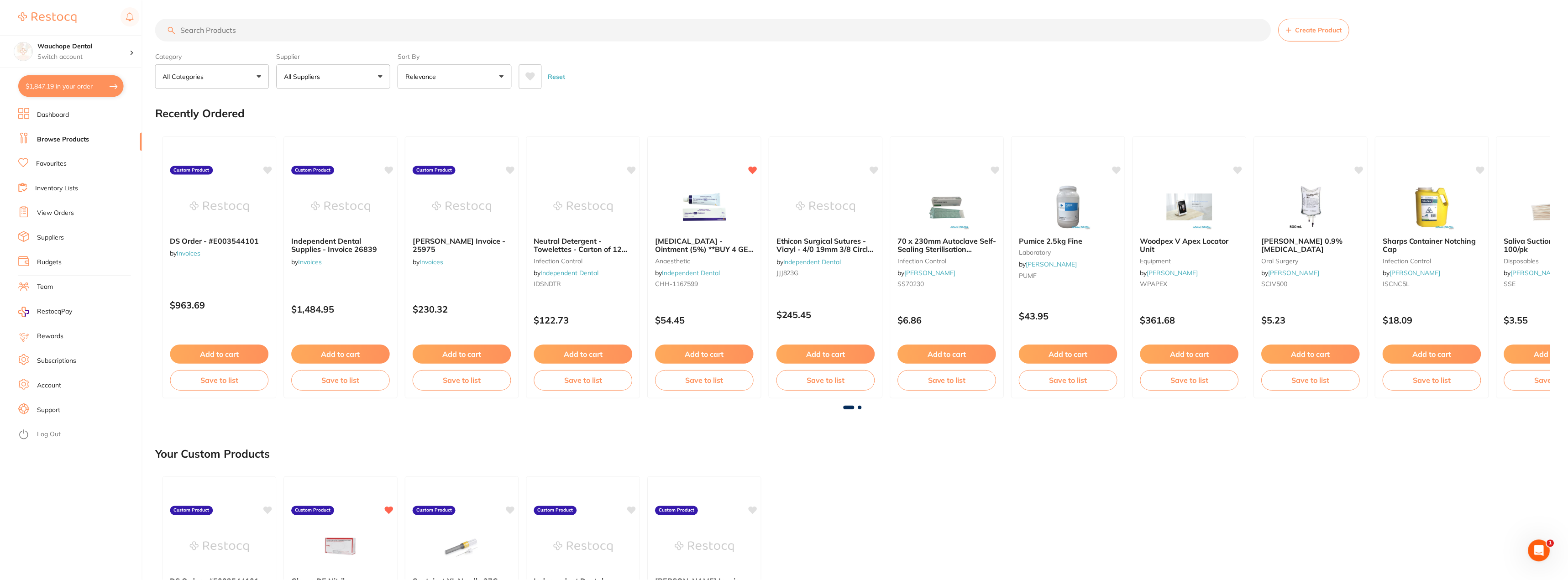
scroll to position [3, 0]
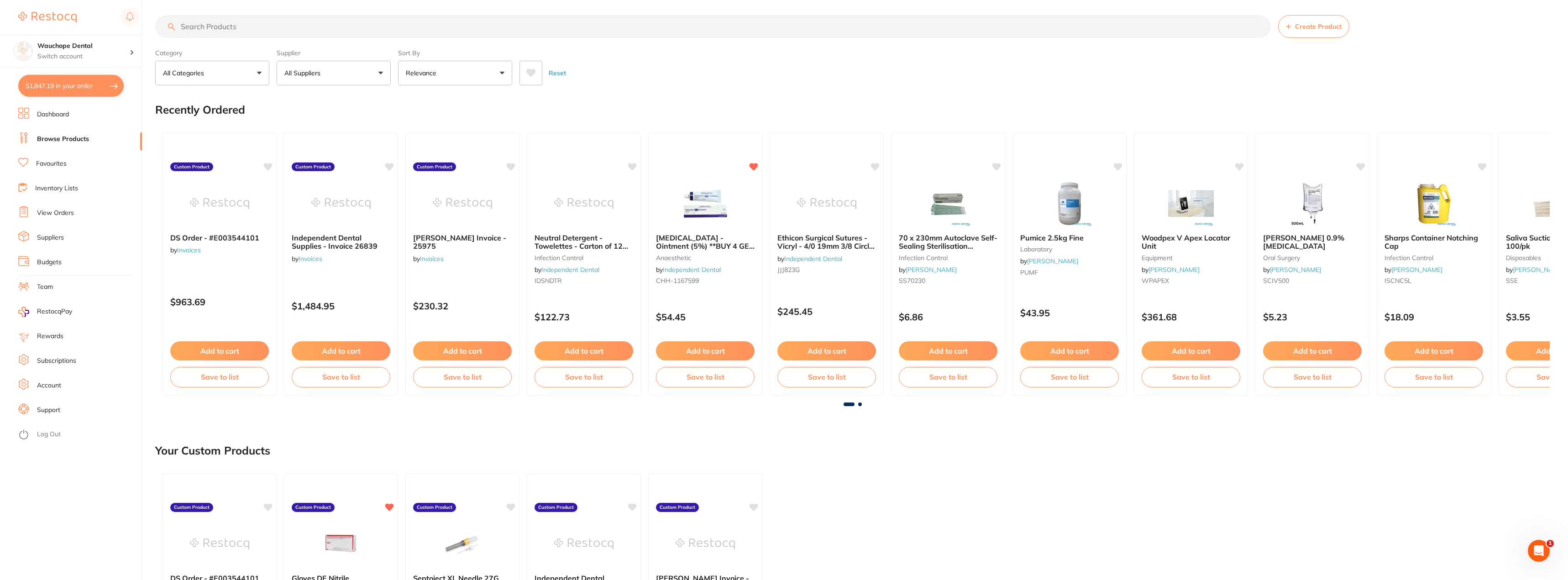
click at [231, 26] on input "search" at bounding box center [713, 26] width 1116 height 23
click at [55, 165] on link "Favourites" at bounding box center [51, 163] width 30 height 9
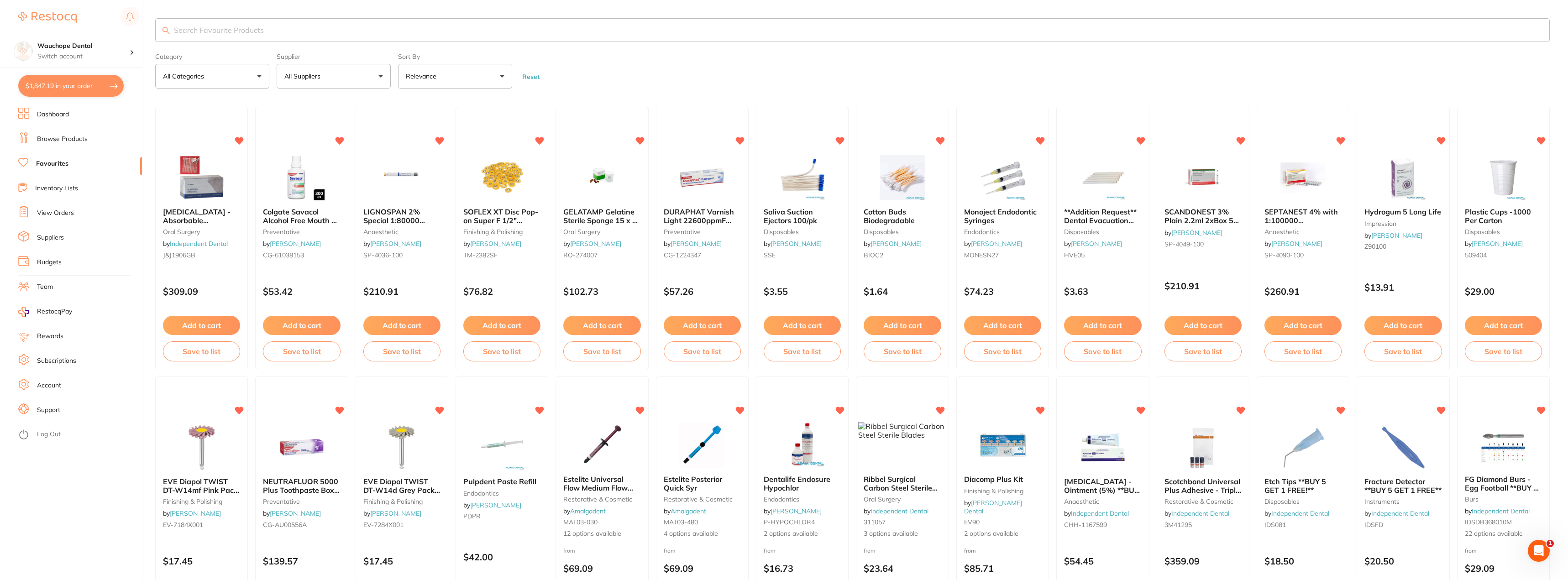
click at [248, 29] on input "search" at bounding box center [853, 30] width 1395 height 24
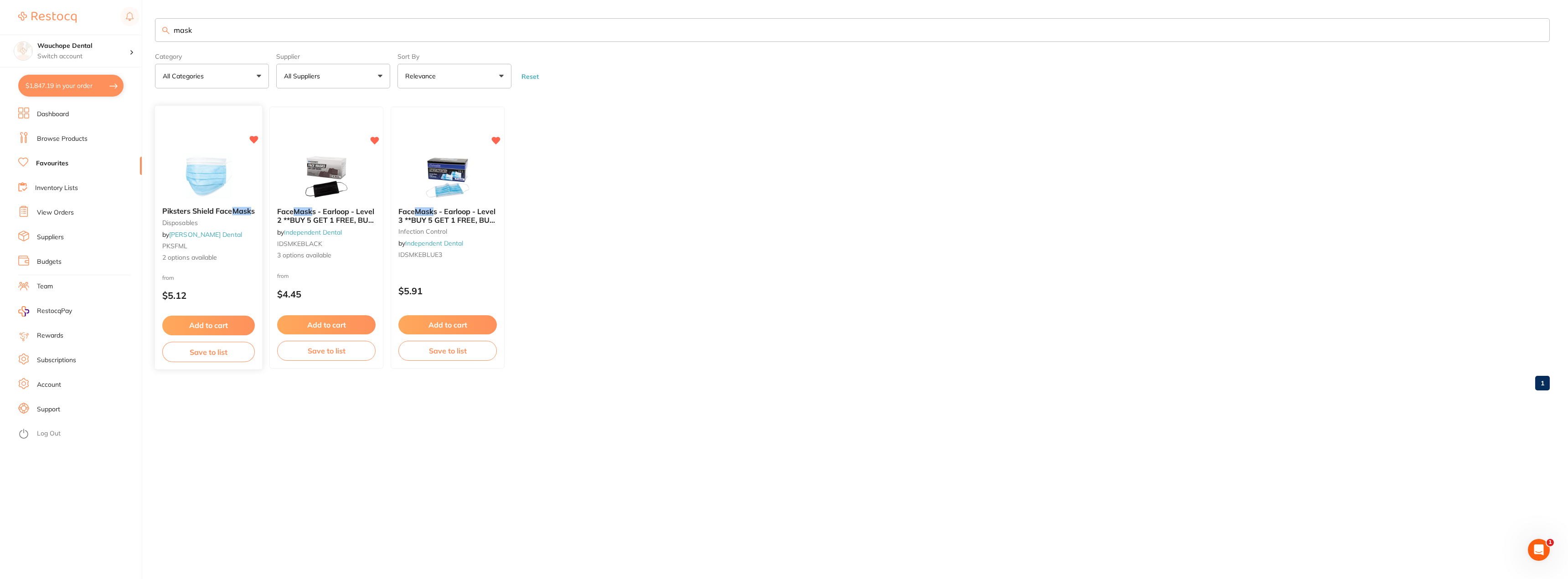
type input "mask"
click at [256, 140] on icon at bounding box center [254, 140] width 9 height 8
click at [464, 167] on img at bounding box center [447, 177] width 59 height 46
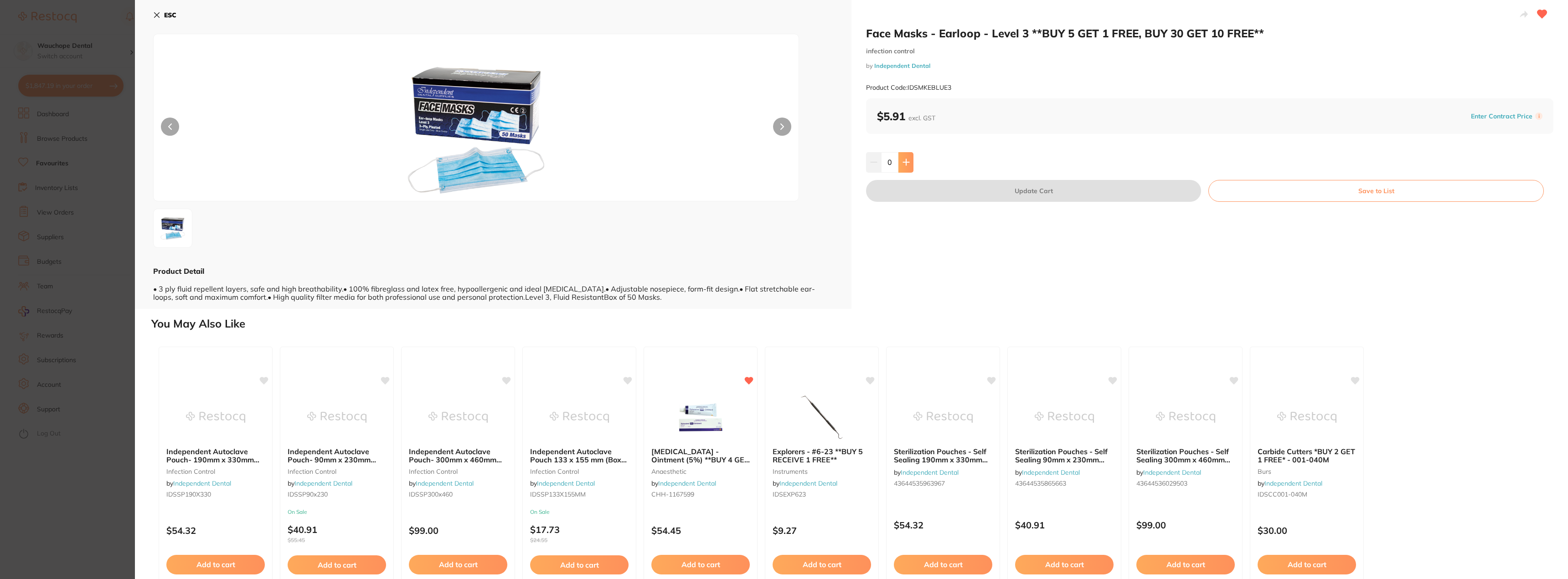
click at [906, 164] on icon at bounding box center [906, 162] width 7 height 7
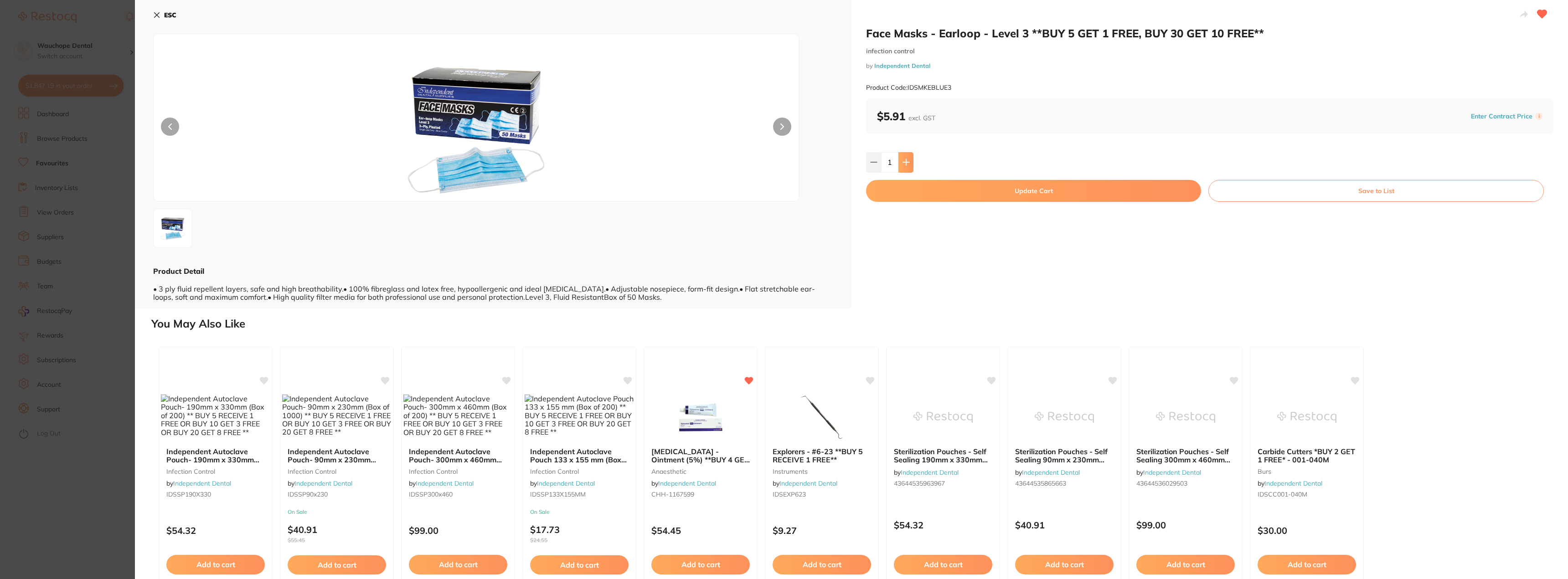
click at [906, 164] on icon at bounding box center [906, 162] width 7 height 7
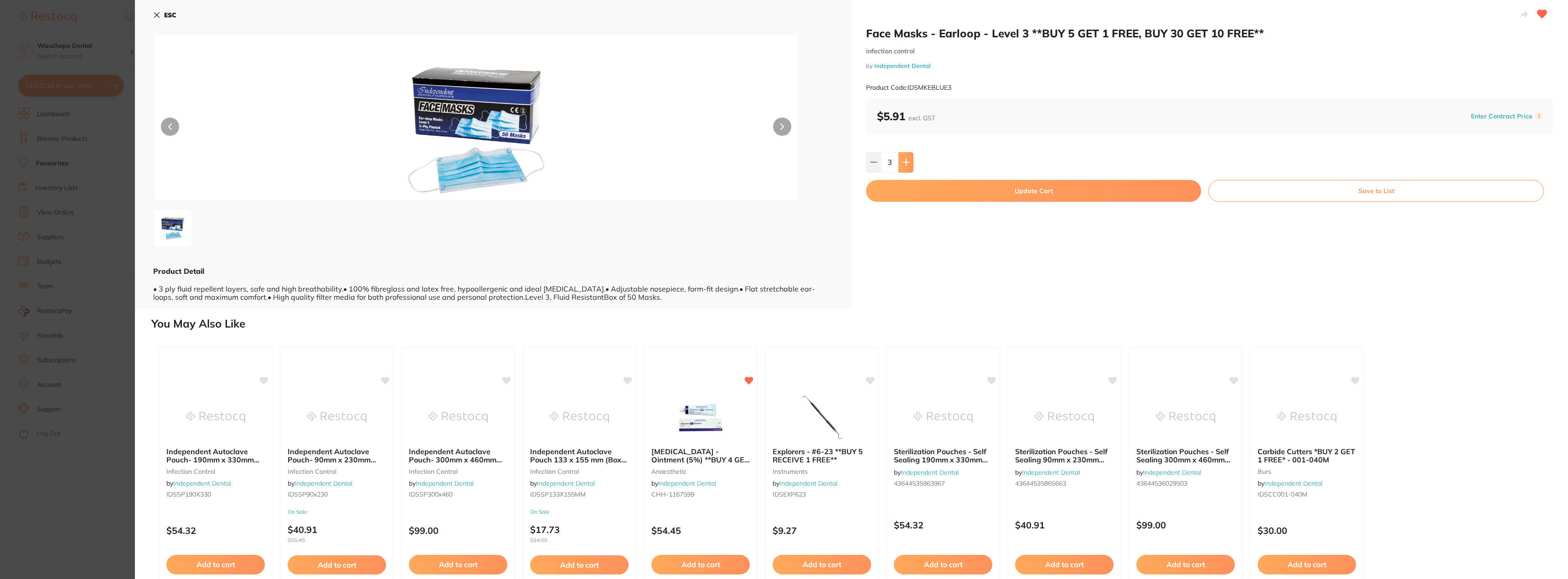
click at [906, 164] on icon at bounding box center [906, 162] width 7 height 7
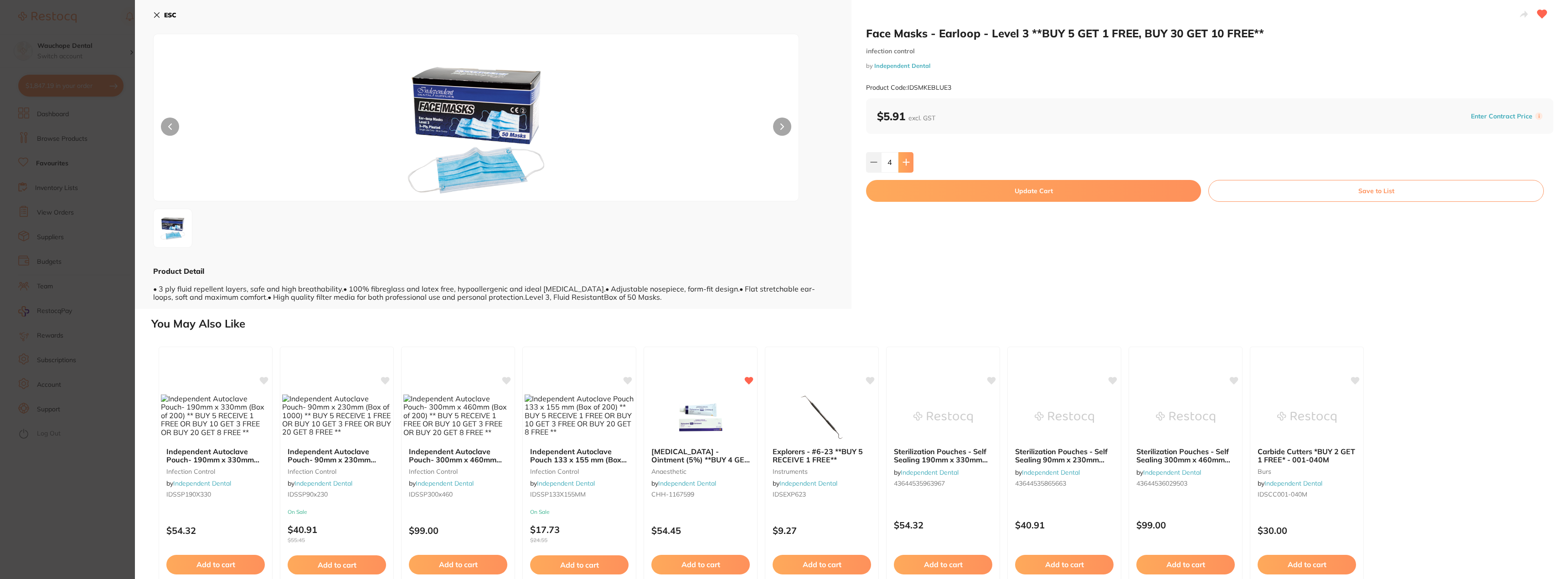
click at [906, 164] on icon at bounding box center [906, 162] width 7 height 7
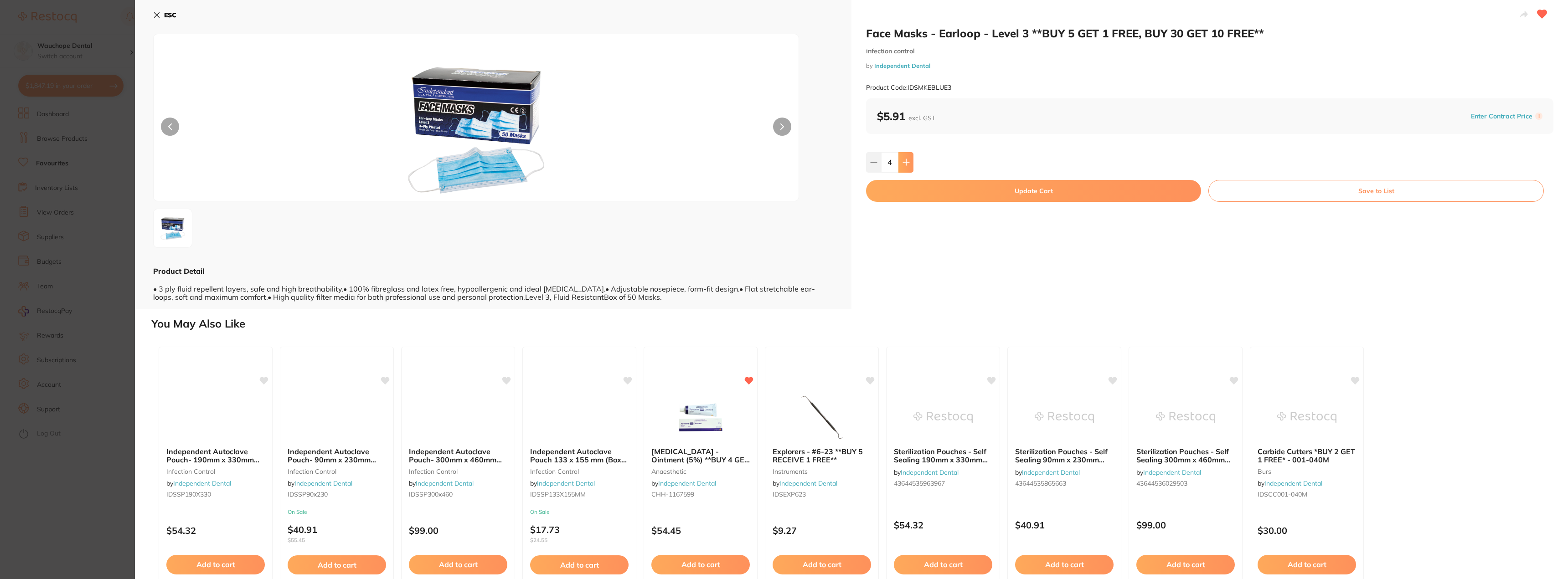
type input "5"
click at [916, 189] on button "Update Cart" at bounding box center [1034, 191] width 335 height 22
checkbox input "false"
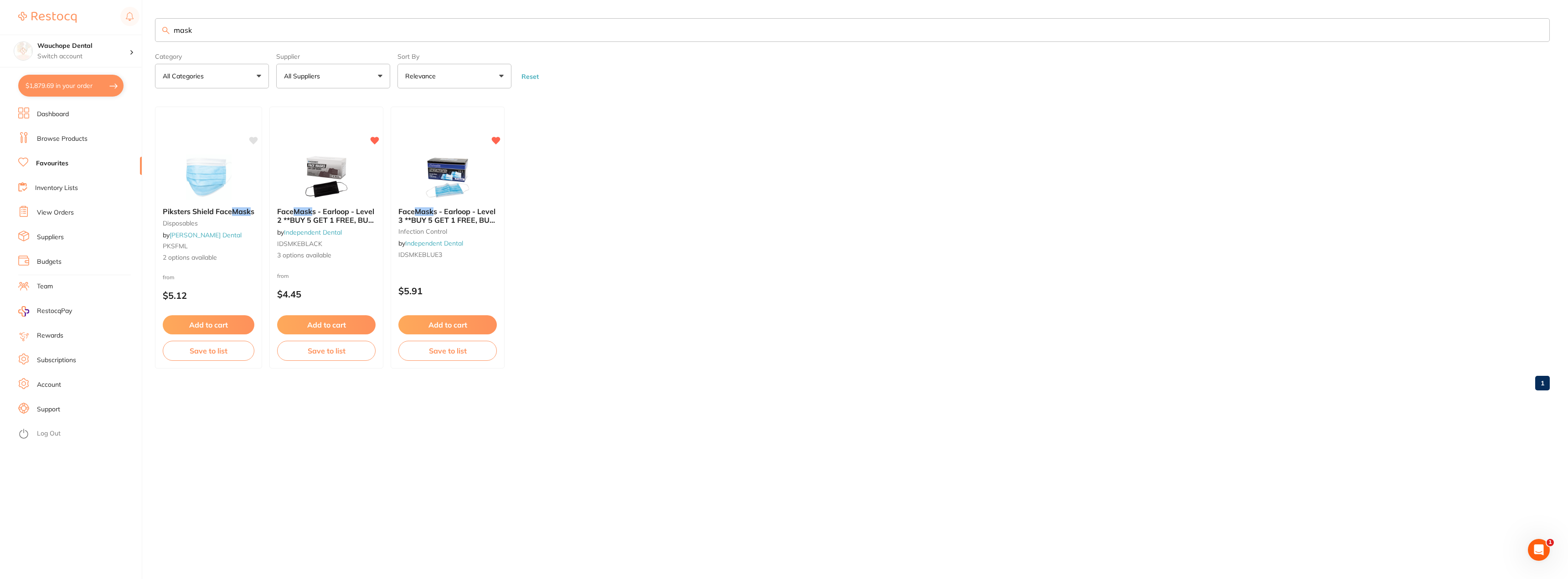
click at [248, 33] on input "mask" at bounding box center [852, 30] width 1395 height 24
type input "q"
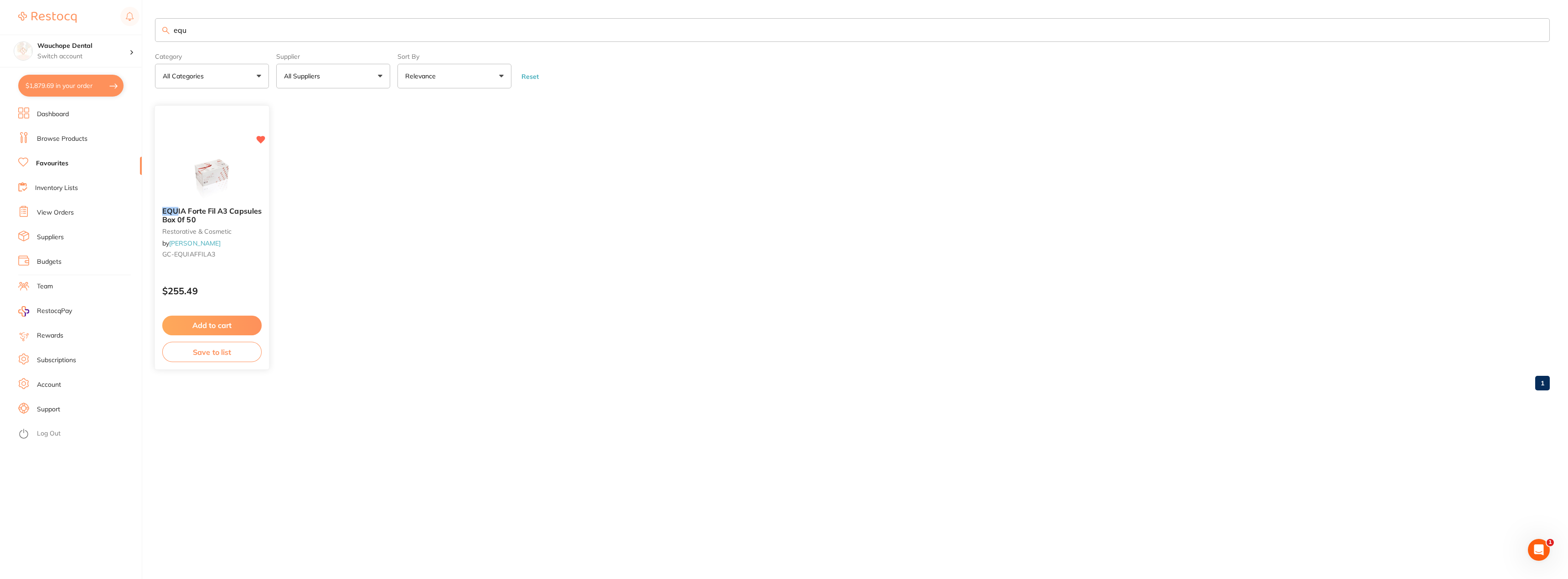
type input "equ"
click at [226, 176] on img at bounding box center [212, 177] width 60 height 46
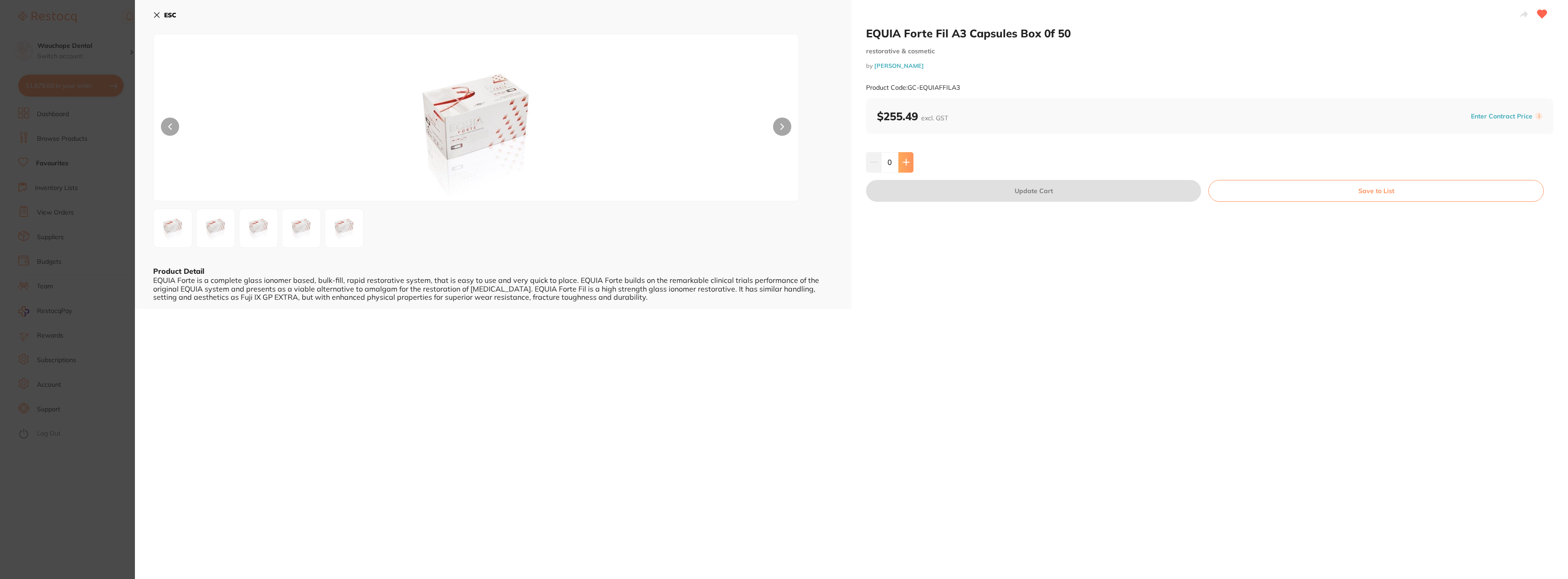
click at [908, 165] on icon at bounding box center [906, 162] width 7 height 7
type input "1"
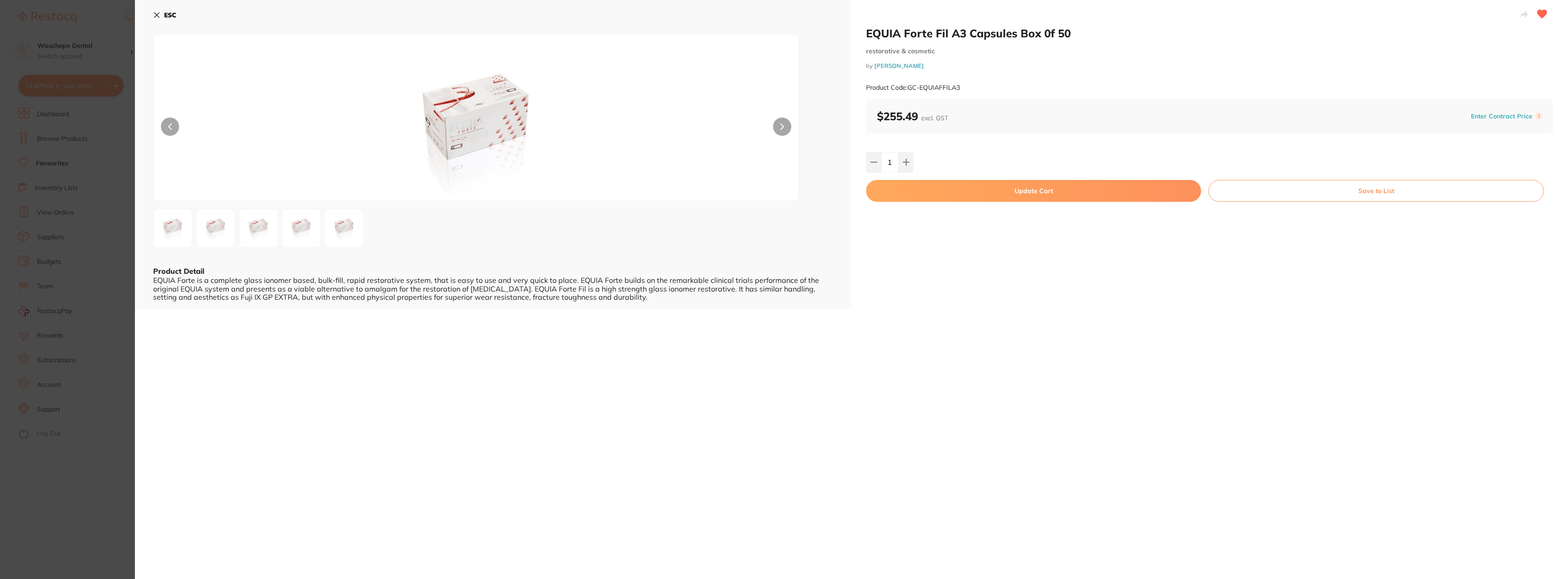
click at [928, 195] on button "Update Cart" at bounding box center [1034, 191] width 335 height 22
checkbox input "false"
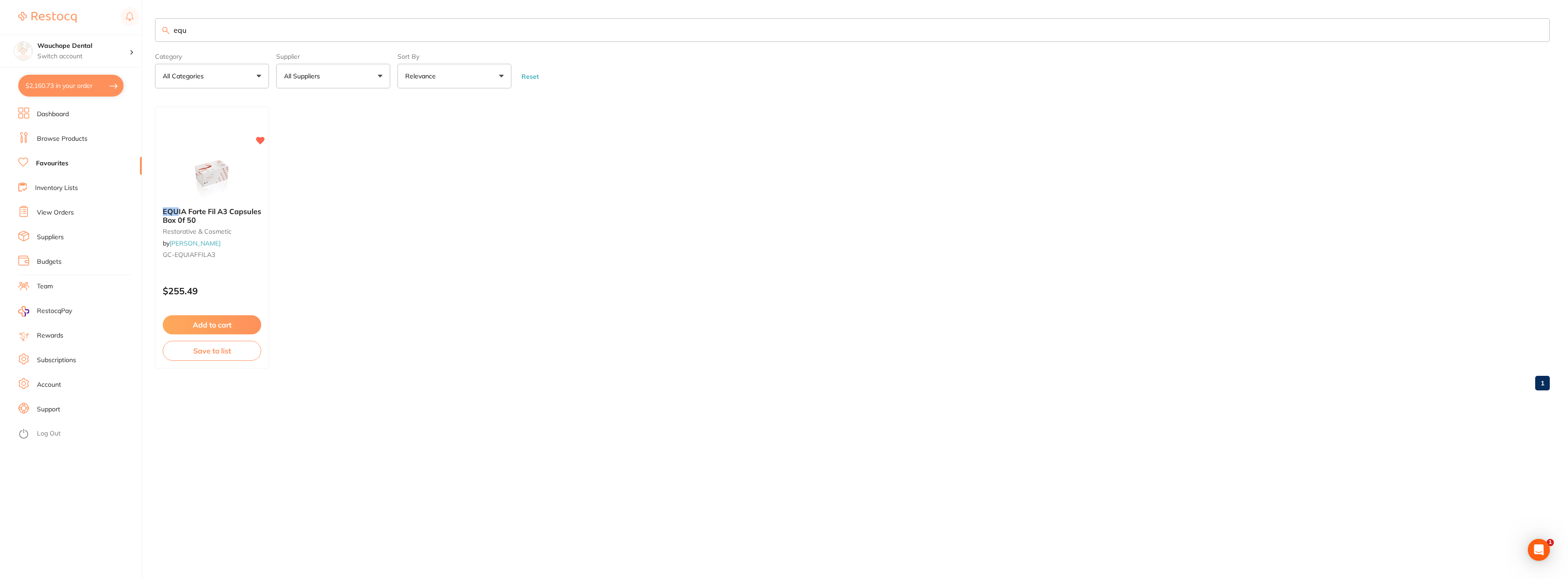
scroll to position [683, 0]
click at [213, 29] on input "equ" at bounding box center [852, 30] width 1395 height 24
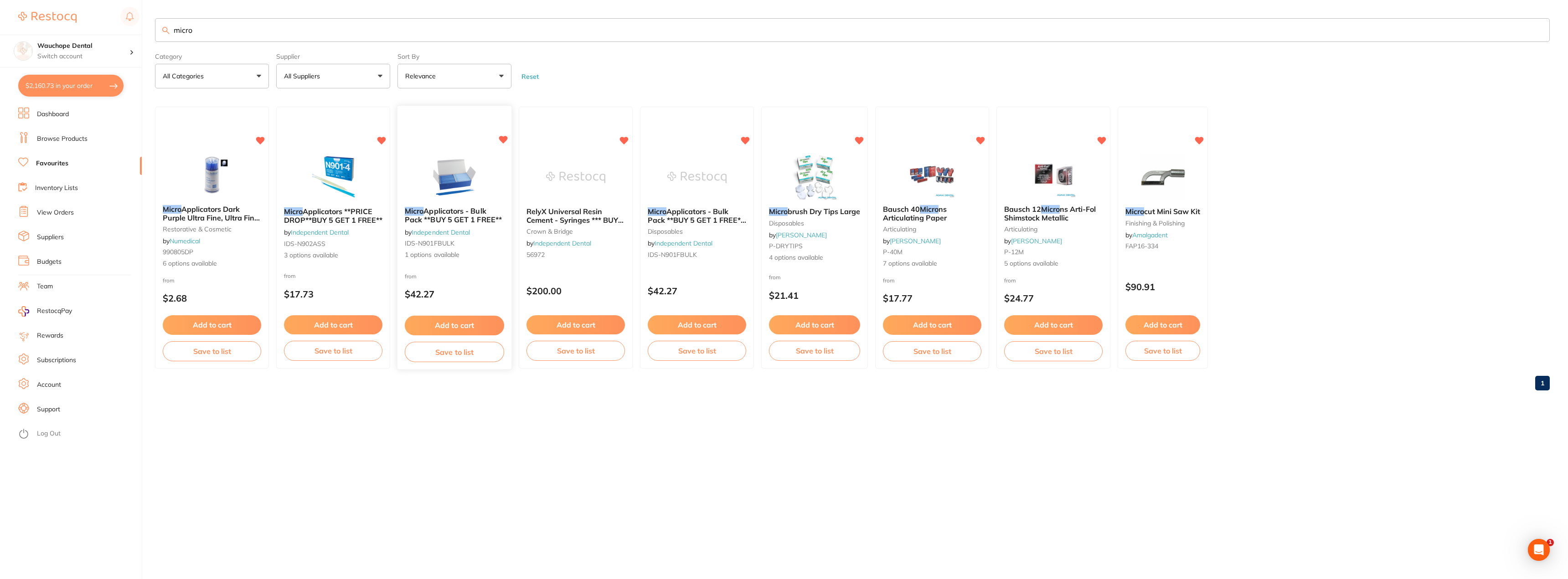
scroll to position [0, 0]
type input "micro"
click at [455, 186] on img at bounding box center [454, 177] width 60 height 46
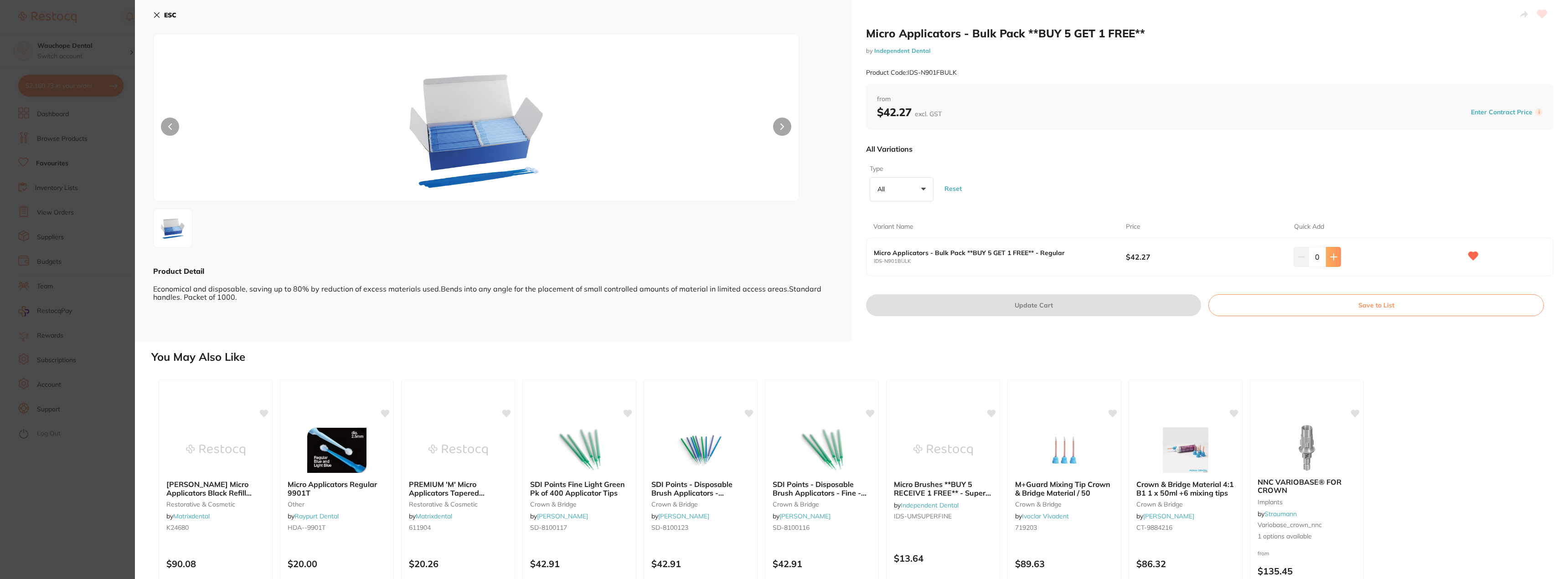
click at [1339, 262] on button at bounding box center [1333, 257] width 15 height 20
type input "1"
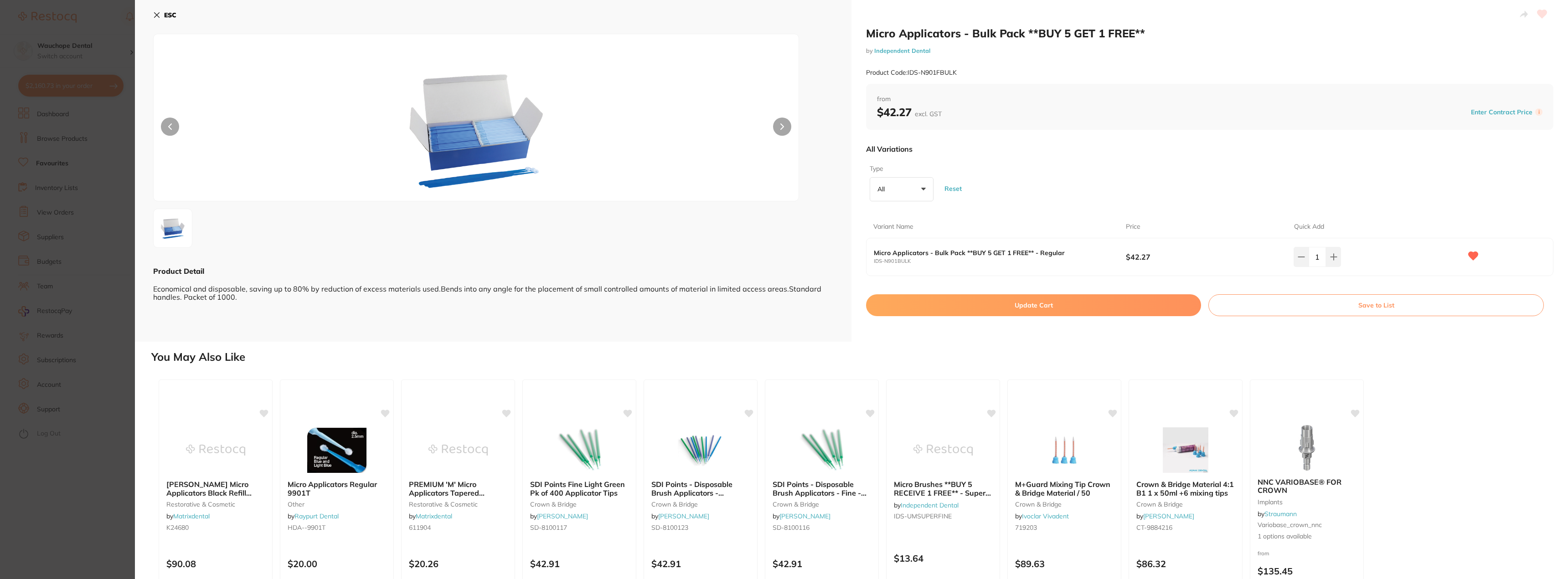
click at [1144, 300] on button "Update Cart" at bounding box center [1034, 305] width 335 height 22
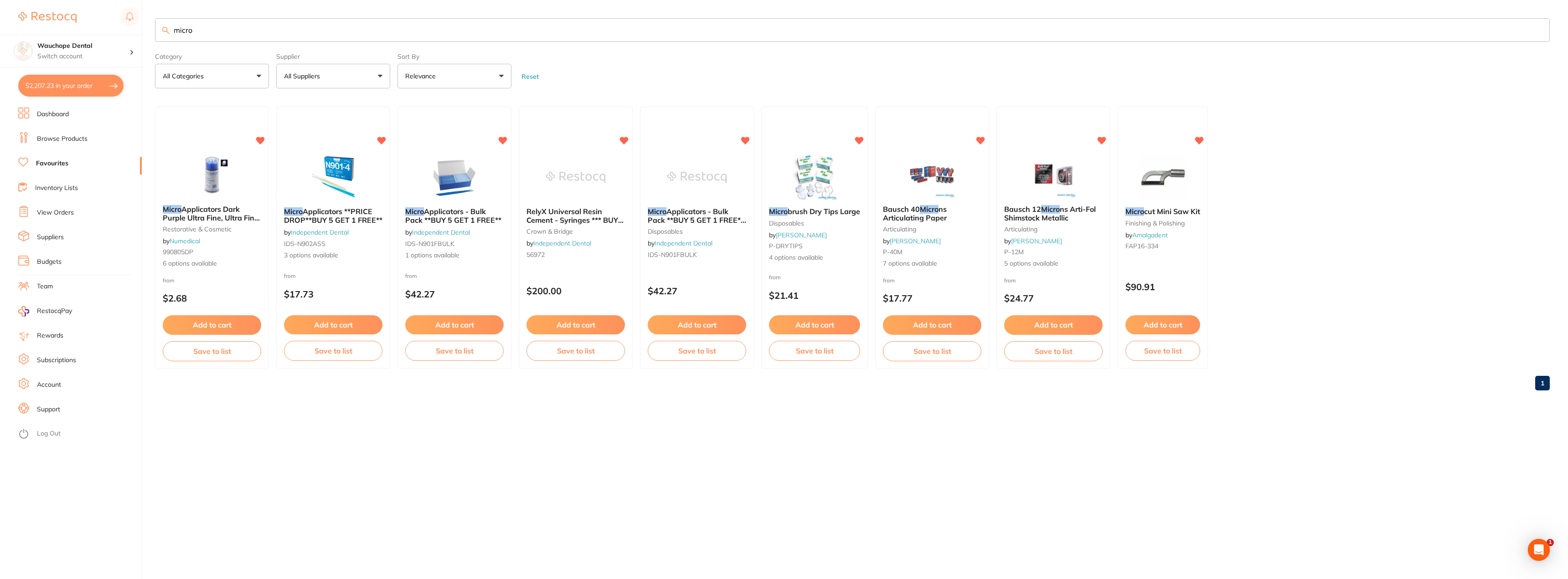
click at [208, 33] on input "micro" at bounding box center [852, 30] width 1395 height 24
drag, startPoint x: 210, startPoint y: 28, endPoint x: 208, endPoint y: 24, distance: 4.5
click at [209, 24] on input "micro" at bounding box center [852, 30] width 1395 height 24
drag, startPoint x: 208, startPoint y: 24, endPoint x: 205, endPoint y: 27, distance: 4.2
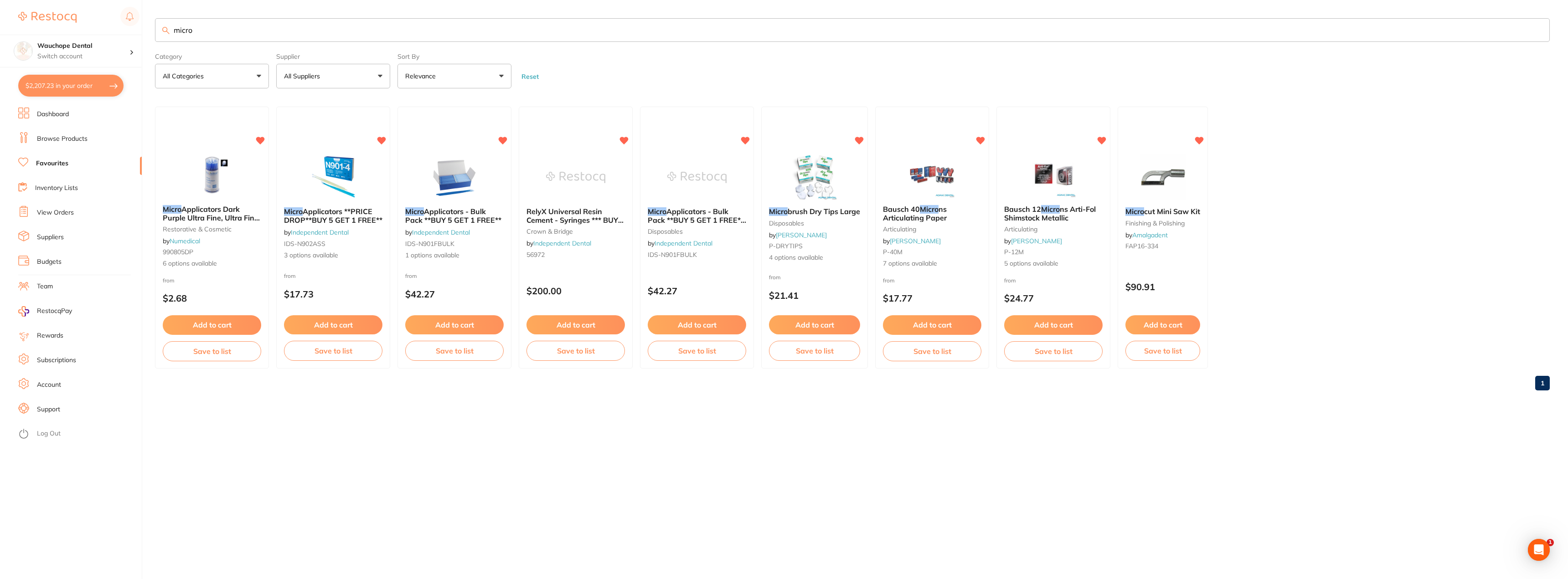
click at [208, 24] on input "micro" at bounding box center [852, 30] width 1395 height 24
click at [205, 27] on input "micro" at bounding box center [852, 30] width 1395 height 24
click at [200, 23] on input "micro" at bounding box center [852, 30] width 1395 height 24
drag, startPoint x: 194, startPoint y: 28, endPoint x: 170, endPoint y: 32, distance: 24.3
click at [170, 32] on input "micro" at bounding box center [852, 30] width 1395 height 24
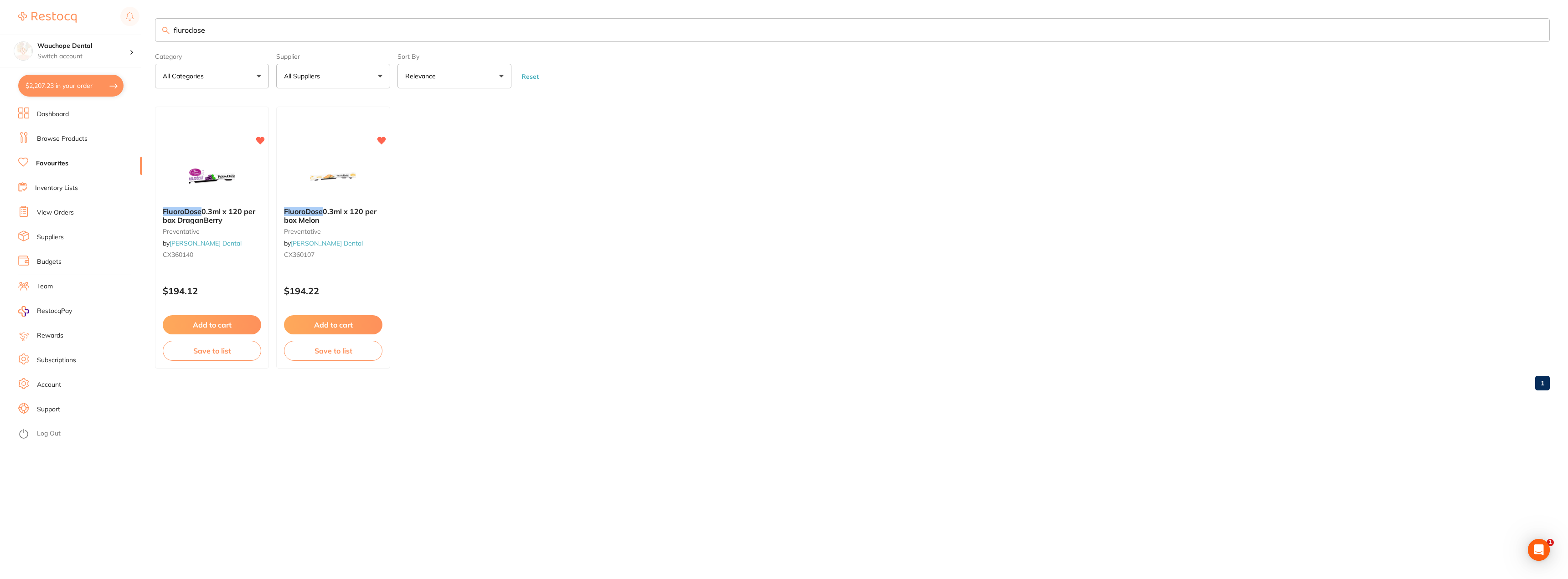
type input "flurodose"
click at [65, 136] on link "Browse Products" at bounding box center [62, 139] width 51 height 9
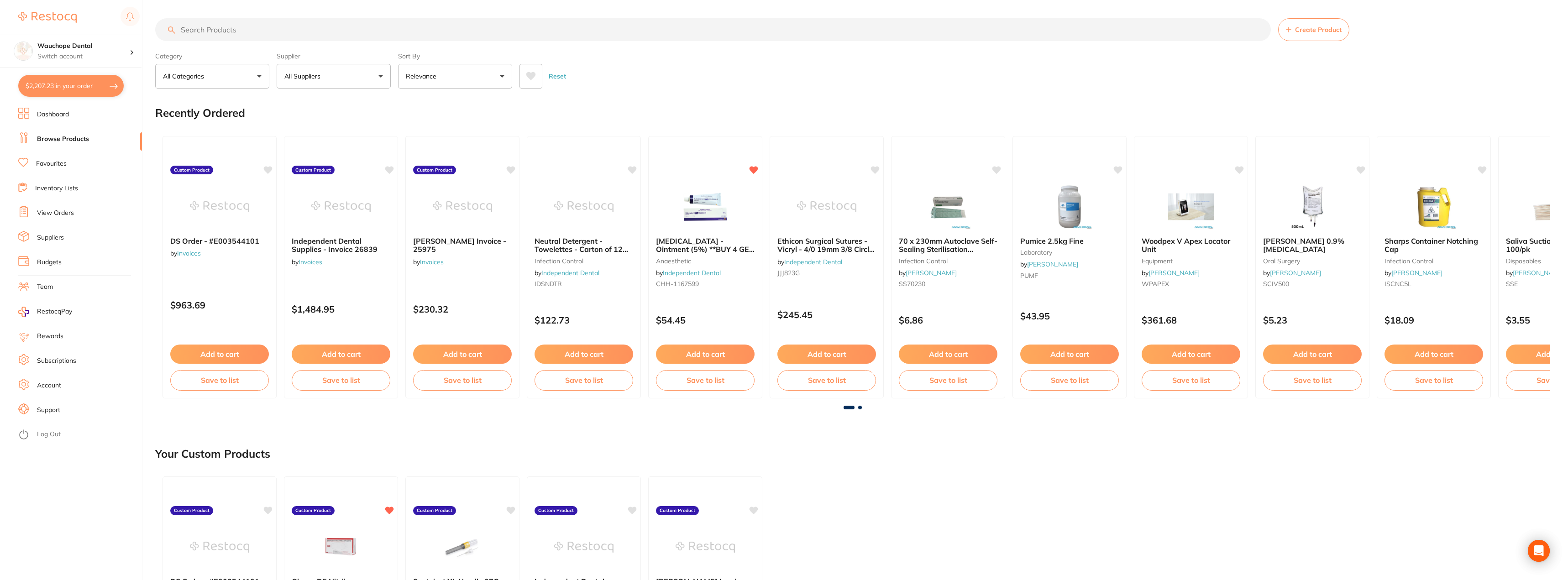
click at [292, 30] on input "search" at bounding box center [713, 29] width 1116 height 23
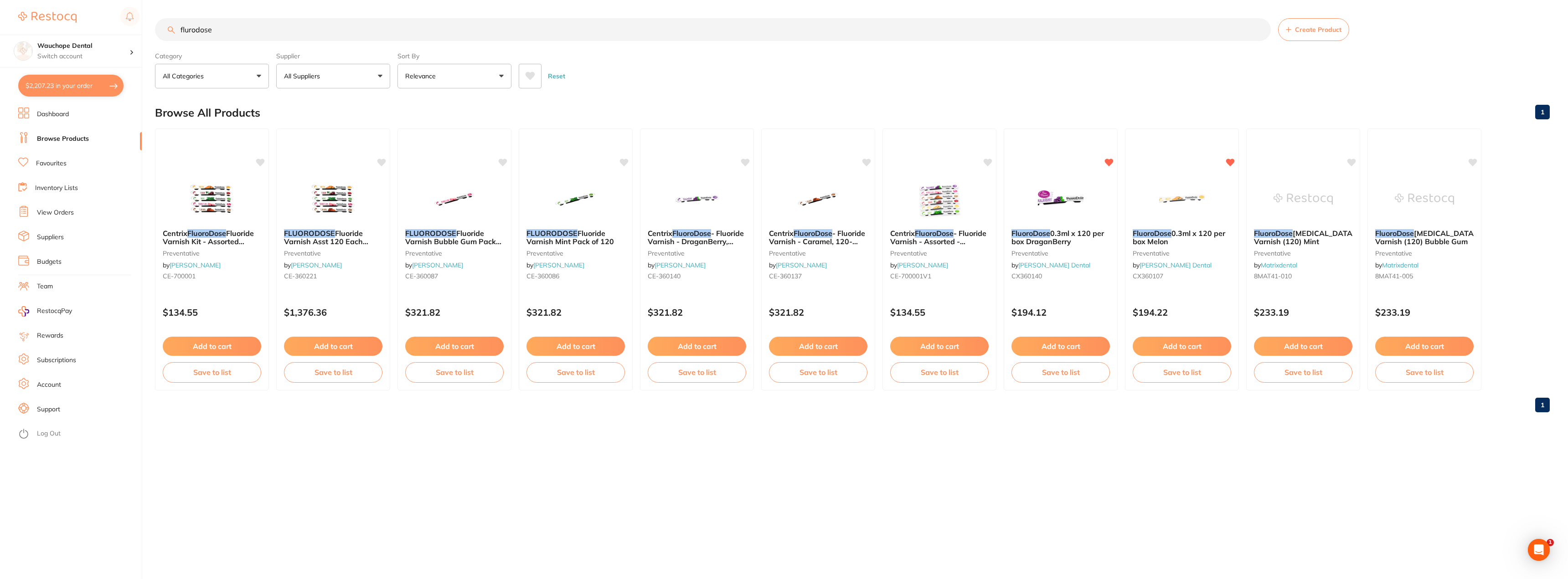
type input "flurodose"
click at [810, 198] on img at bounding box center [818, 198] width 60 height 46
